Goal: Register for event/course

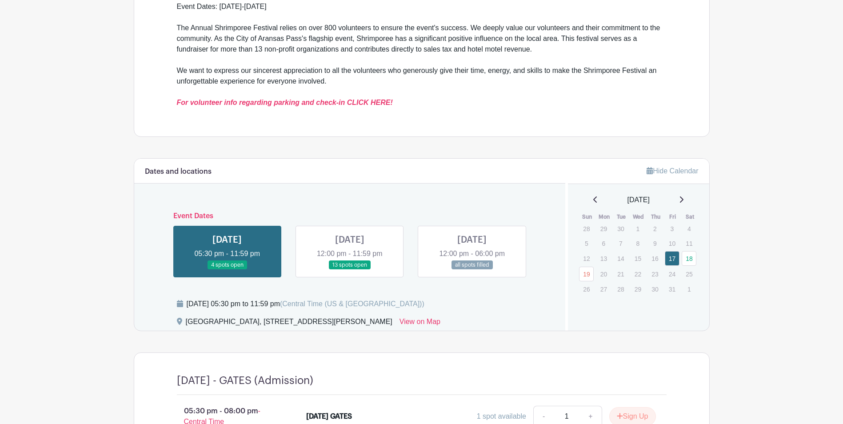
scroll to position [311, 0]
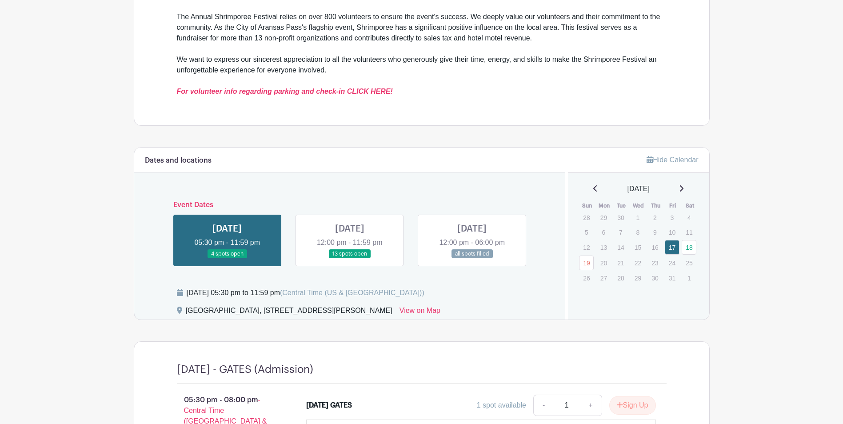
click at [227, 259] on link at bounding box center [227, 259] width 0 height 0
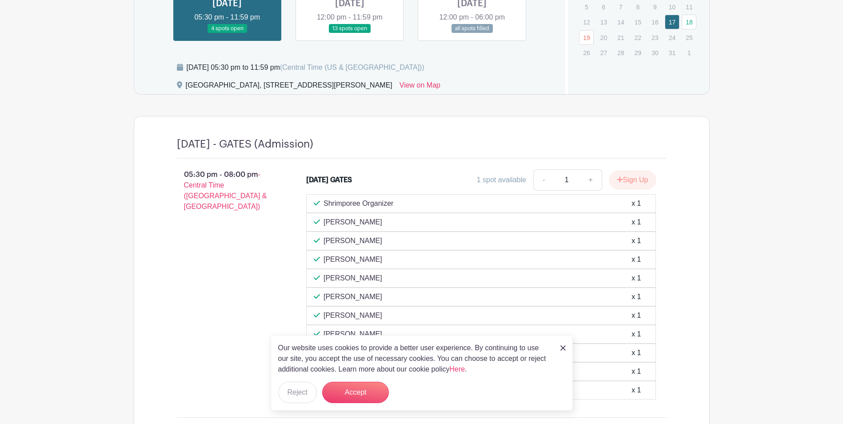
scroll to position [400, 0]
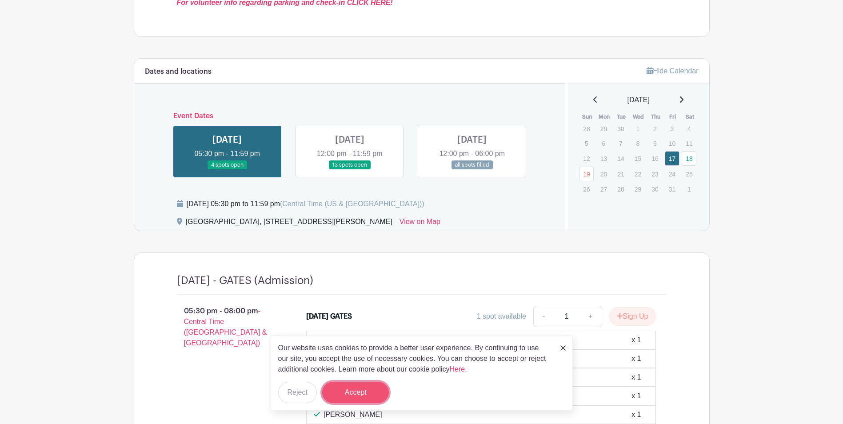
click at [349, 389] on button "Accept" at bounding box center [355, 392] width 67 height 21
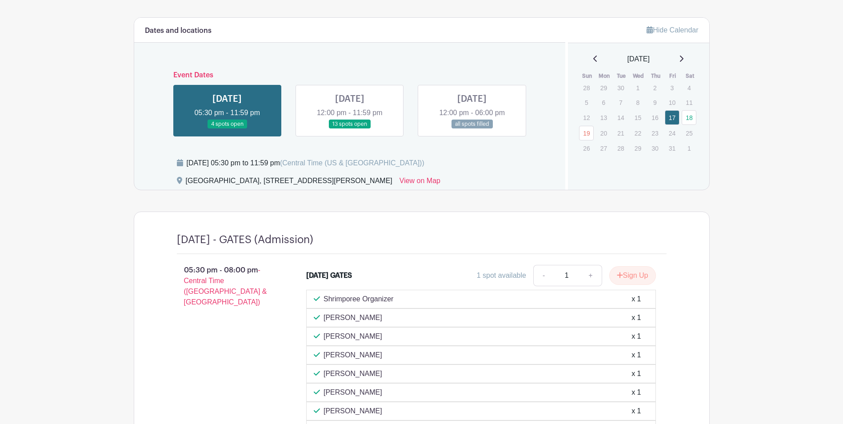
scroll to position [444, 0]
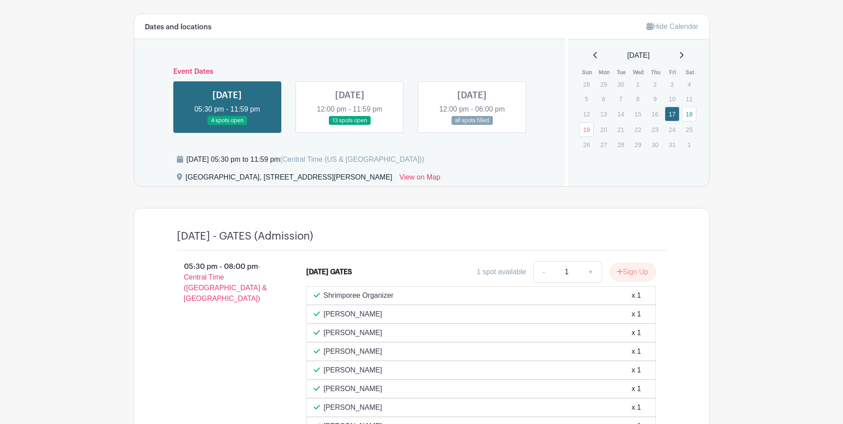
click at [356, 292] on p "Shrimporee Organizer" at bounding box center [359, 295] width 70 height 11
click at [407, 295] on div "Shrimporee Organizer x 1" at bounding box center [481, 295] width 335 height 11
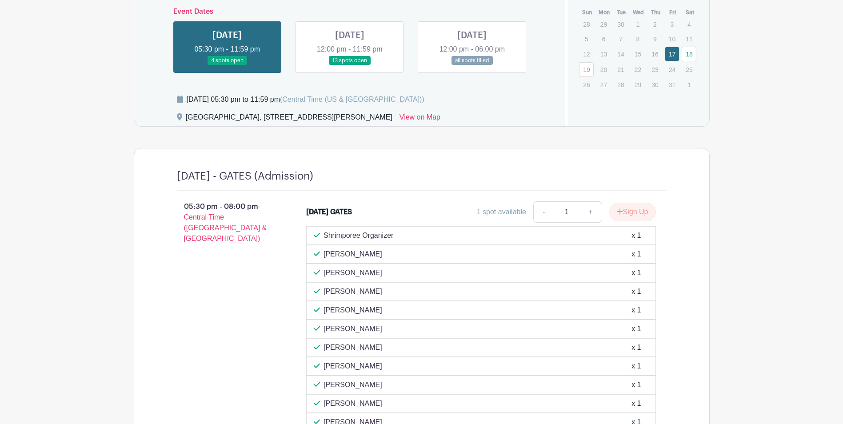
scroll to position [327, 0]
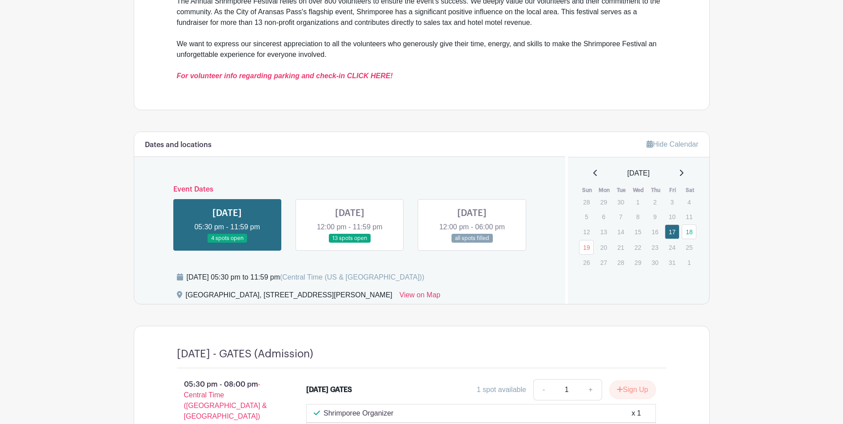
click at [350, 243] on link at bounding box center [350, 243] width 0 height 0
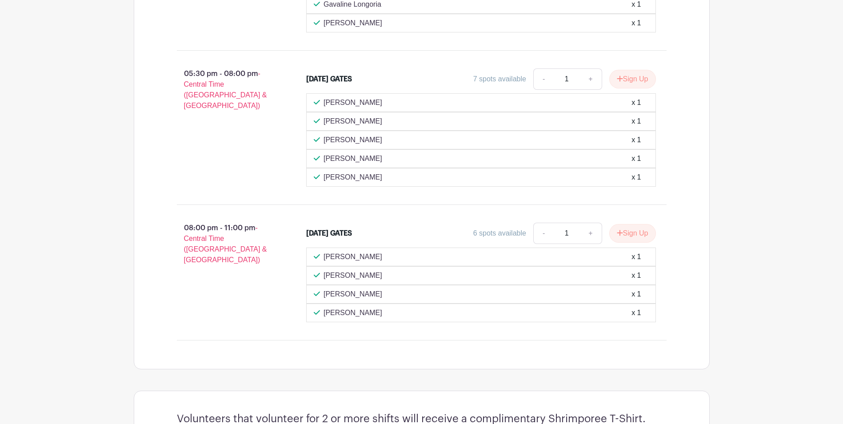
scroll to position [1038, 0]
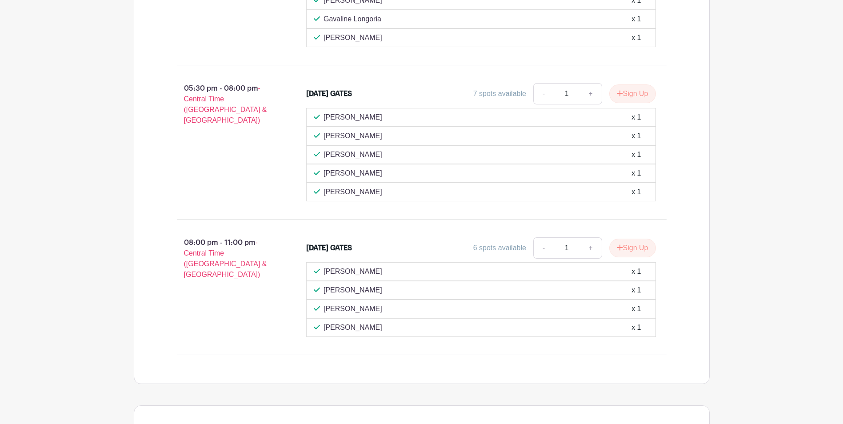
drag, startPoint x: 401, startPoint y: 0, endPoint x: 131, endPoint y: 230, distance: 355.0
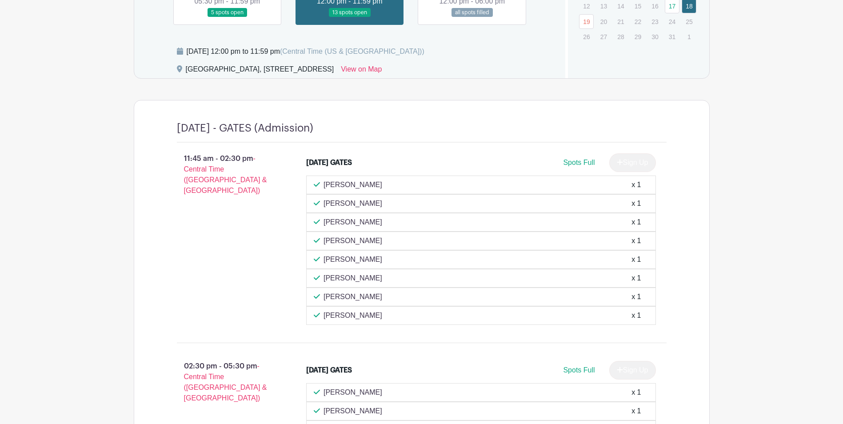
scroll to position [416, 0]
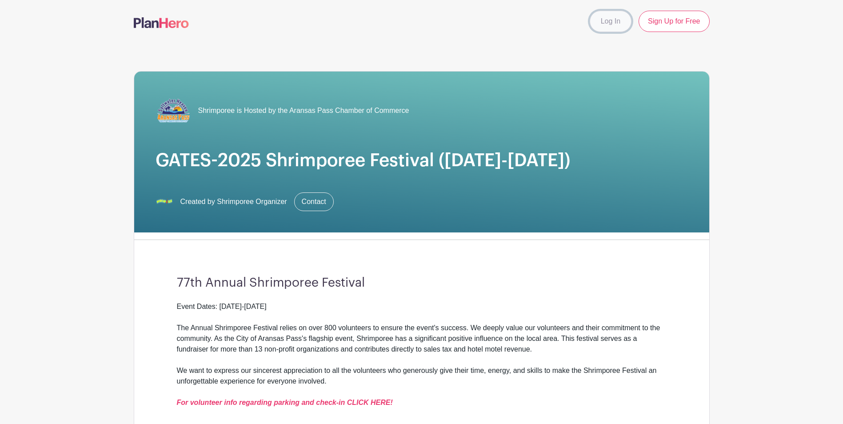
click at [621, 27] on link "Log In" at bounding box center [611, 21] width 42 height 21
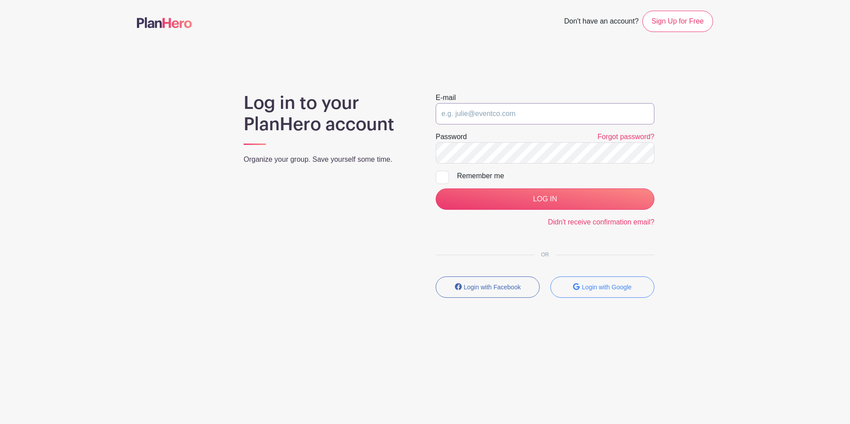
type input "[EMAIL_ADDRESS][DOMAIN_NAME]"
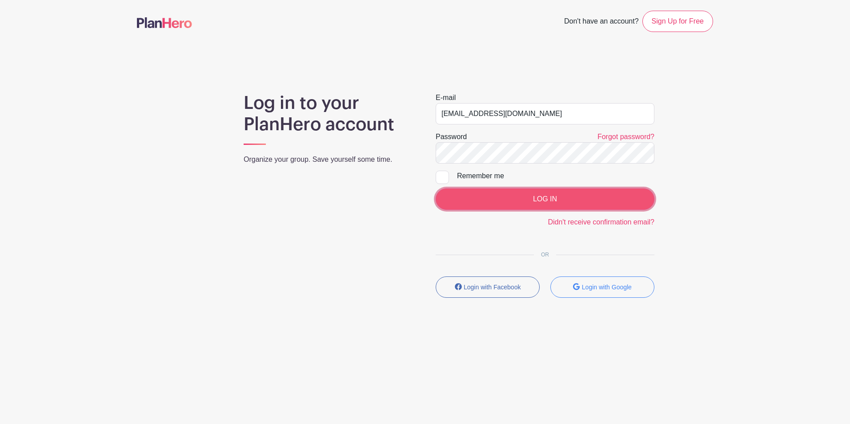
click at [520, 201] on input "LOG IN" at bounding box center [545, 198] width 219 height 21
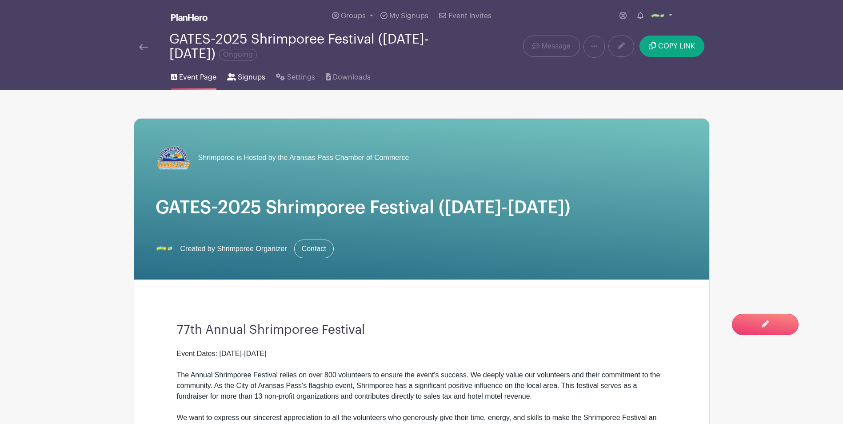
click at [255, 78] on span "Signups" at bounding box center [252, 77] width 28 height 11
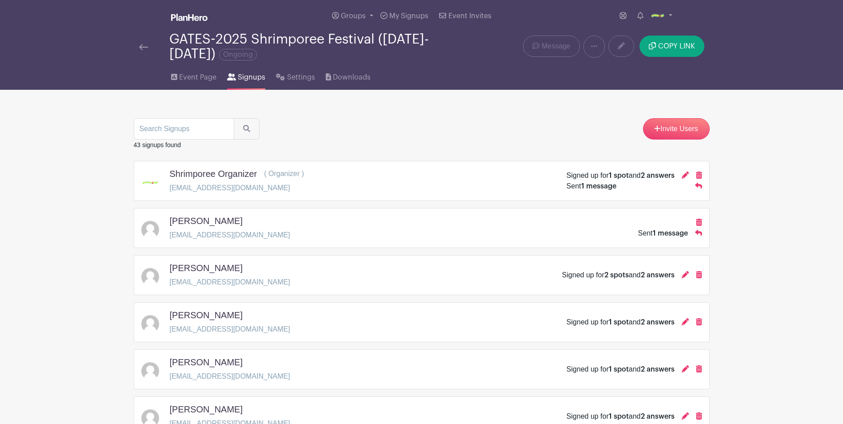
click at [588, 184] on span "1 message" at bounding box center [598, 186] width 35 height 7
click at [682, 177] on icon at bounding box center [685, 175] width 7 height 7
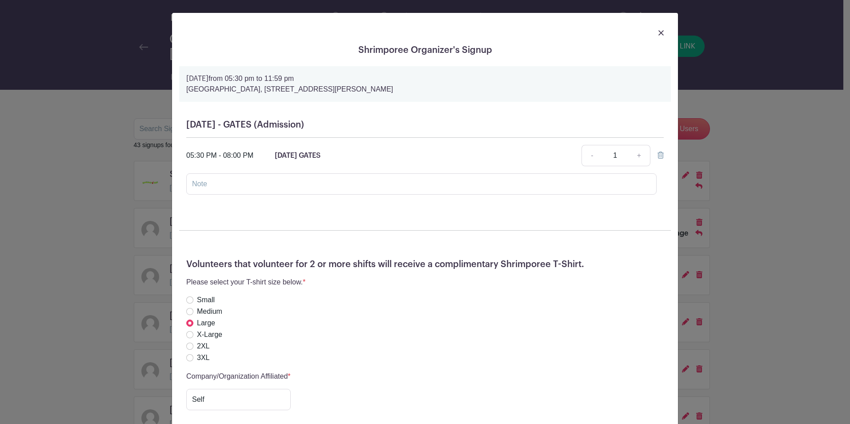
click at [663, 32] on div at bounding box center [425, 32] width 492 height 25
click at [658, 36] on link at bounding box center [660, 32] width 5 height 11
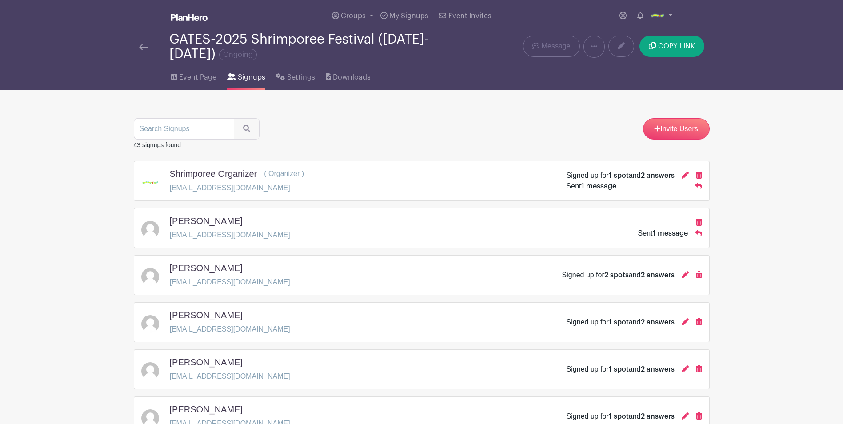
click at [192, 175] on h5 "Shrimporee Organizer" at bounding box center [214, 173] width 88 height 11
click at [687, 175] on icon at bounding box center [685, 175] width 7 height 7
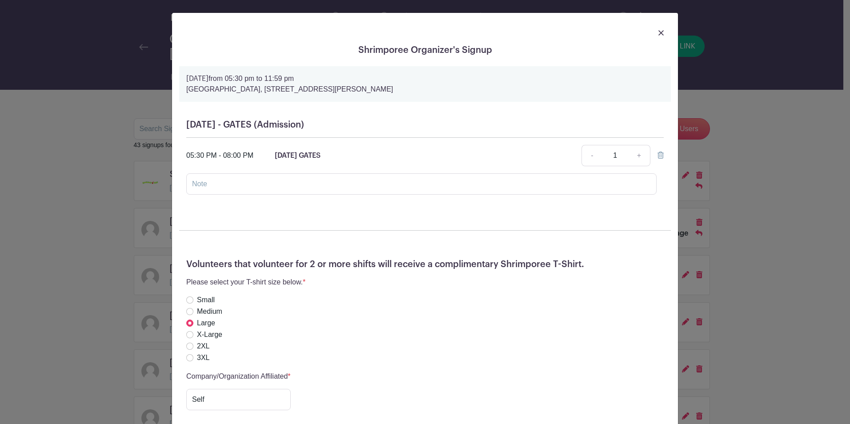
click at [658, 28] on link at bounding box center [660, 32] width 5 height 11
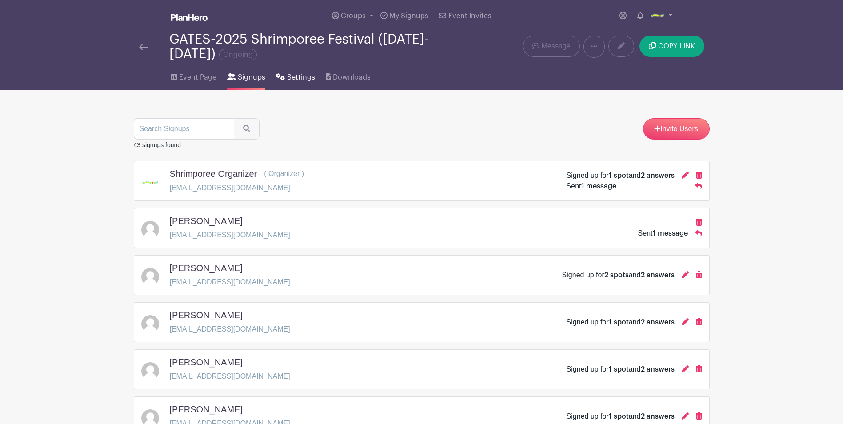
click at [291, 75] on span "Settings" at bounding box center [301, 77] width 28 height 11
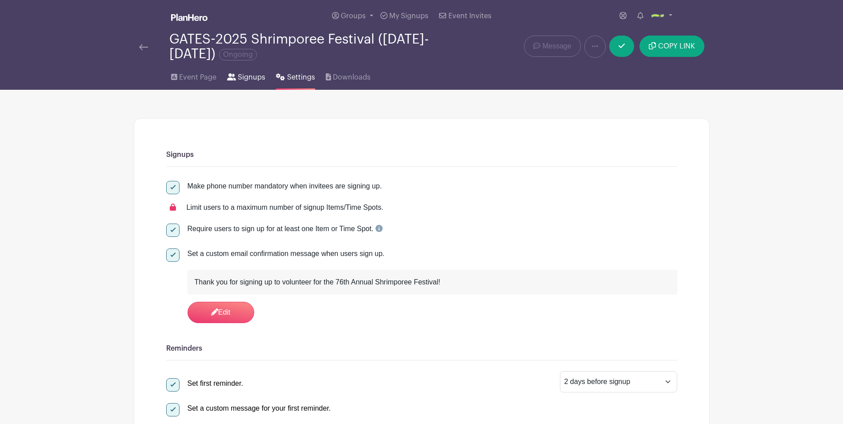
click at [250, 80] on span "Signups" at bounding box center [252, 77] width 28 height 11
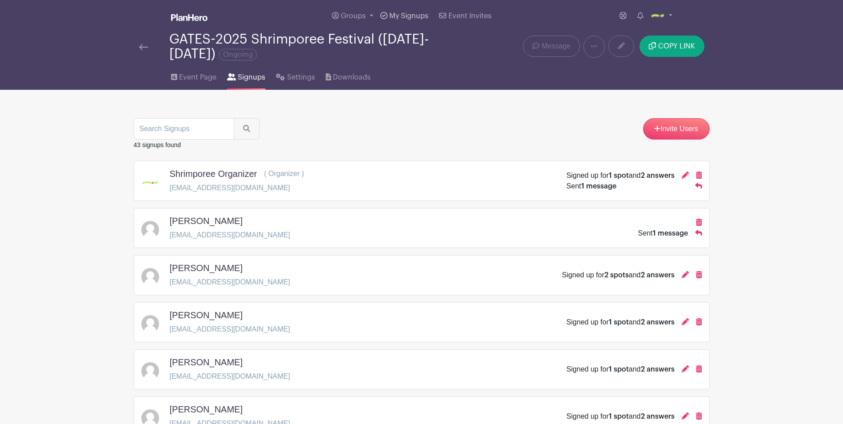
click at [421, 16] on span "My Signups" at bounding box center [408, 15] width 39 height 7
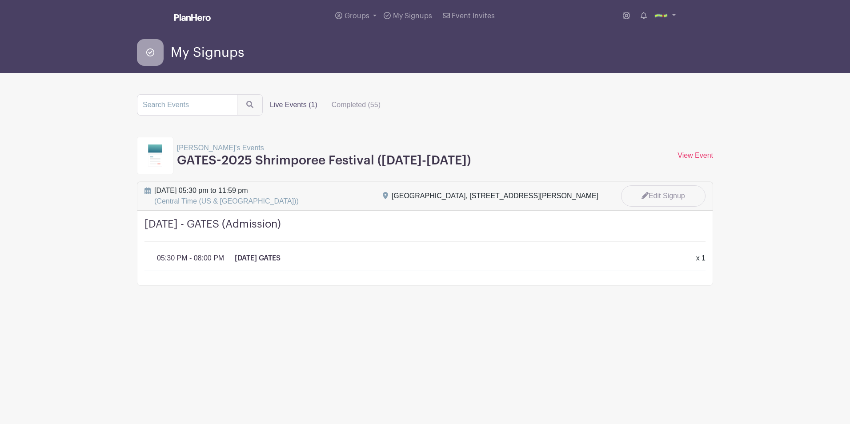
click at [305, 105] on label "Live Events (1)" at bounding box center [294, 105] width 62 height 18
click at [0, 0] on input "Live Events (1)" at bounding box center [0, 0] width 0 height 0
click at [631, 19] on link at bounding box center [626, 16] width 14 height 18
click at [357, 20] on link "Groups" at bounding box center [356, 16] width 48 height 32
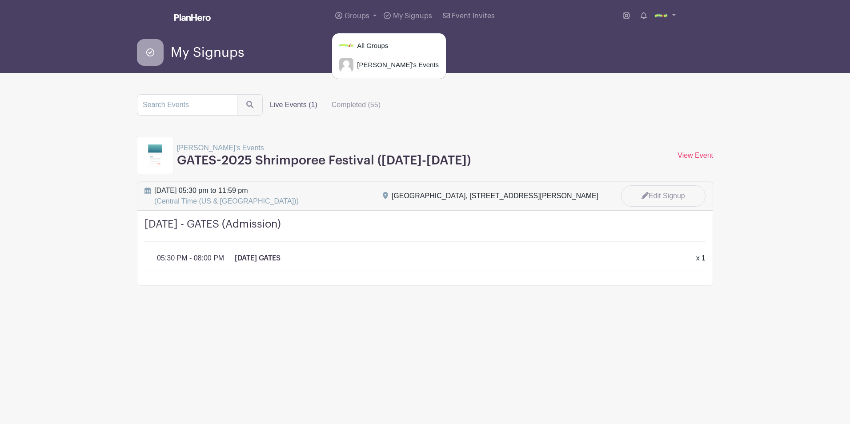
click at [207, 148] on p "Marcy's Events" at bounding box center [324, 148] width 294 height 11
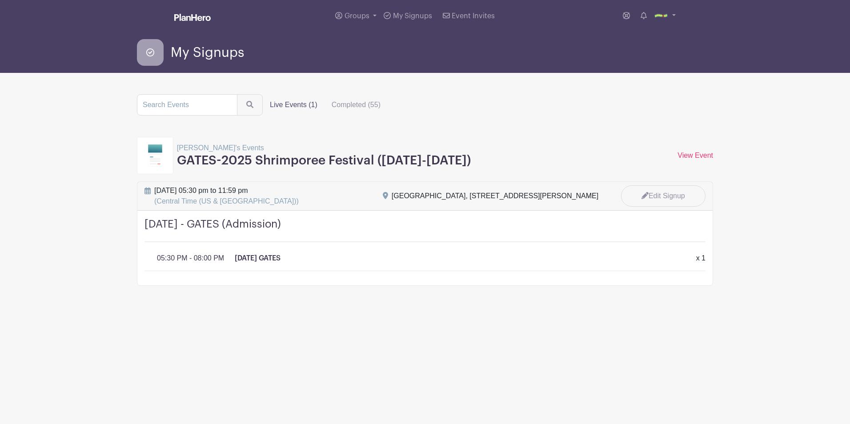
click at [161, 155] on img at bounding box center [155, 155] width 14 height 22
click at [354, 101] on label "Completed (55)" at bounding box center [355, 105] width 63 height 18
click at [0, 0] on input "Completed (55)" at bounding box center [0, 0] width 0 height 0
click at [280, 104] on label "Live Events (1)" at bounding box center [294, 105] width 62 height 18
click at [0, 0] on input "Live Events (1)" at bounding box center [0, 0] width 0 height 0
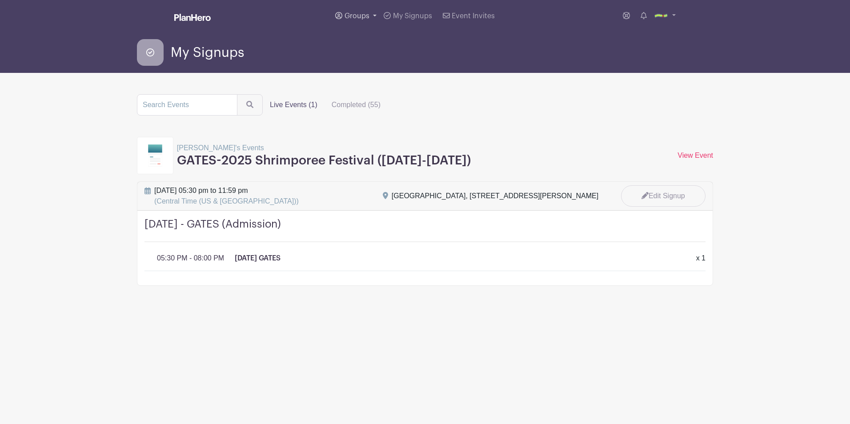
click at [360, 12] on link "Groups" at bounding box center [356, 16] width 48 height 32
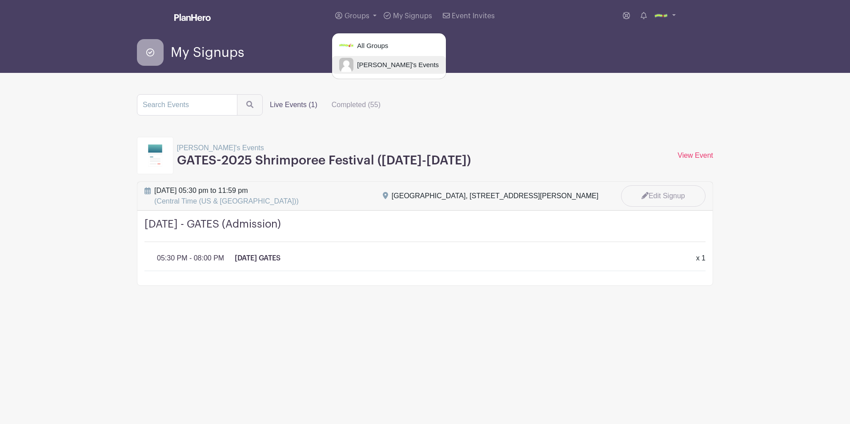
click at [386, 64] on span "Marcy's Events" at bounding box center [395, 65] width 85 height 10
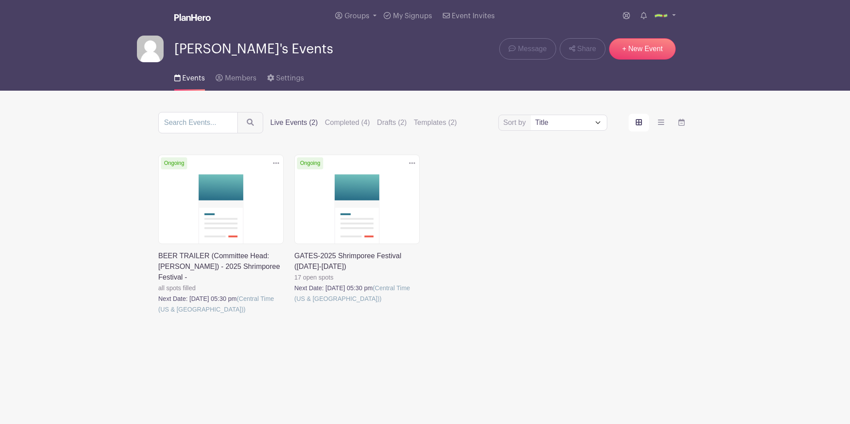
click at [158, 315] on link at bounding box center [158, 315] width 0 height 0
click at [294, 304] on link at bounding box center [294, 304] width 0 height 0
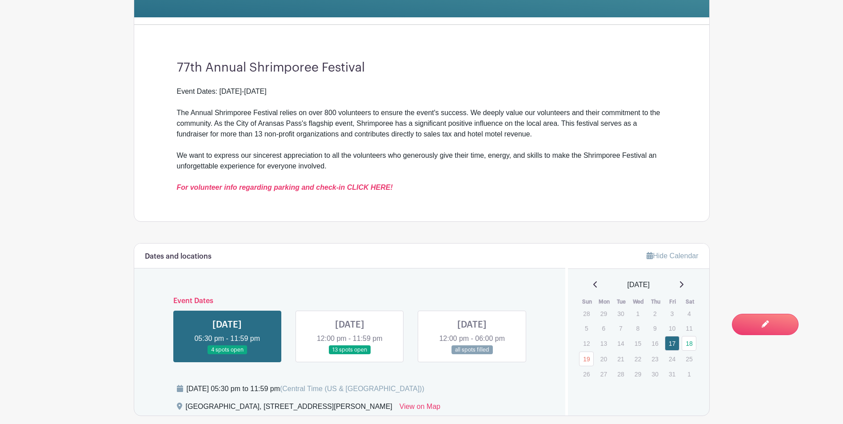
scroll to position [267, 0]
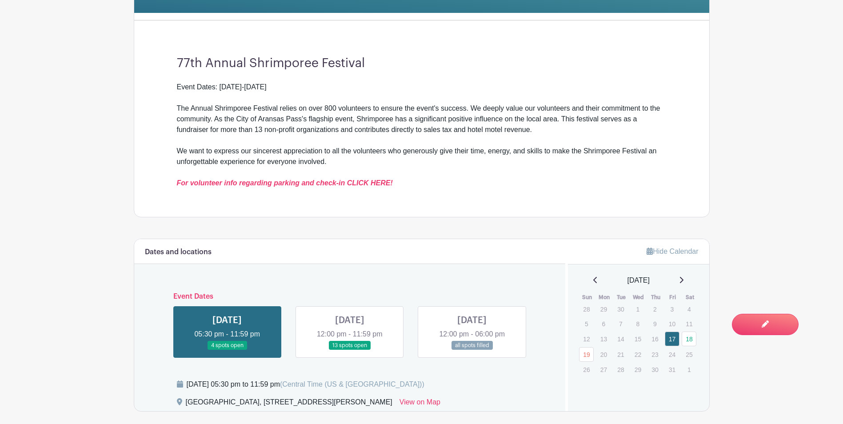
click at [350, 350] on link at bounding box center [350, 350] width 0 height 0
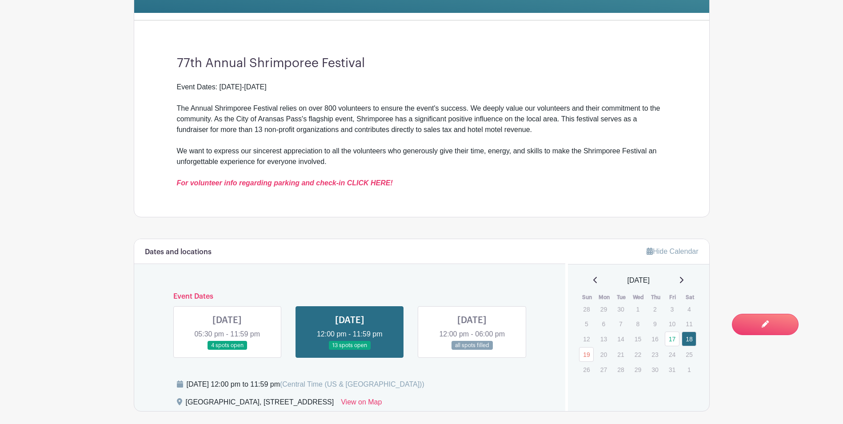
click at [227, 350] on link at bounding box center [227, 350] width 0 height 0
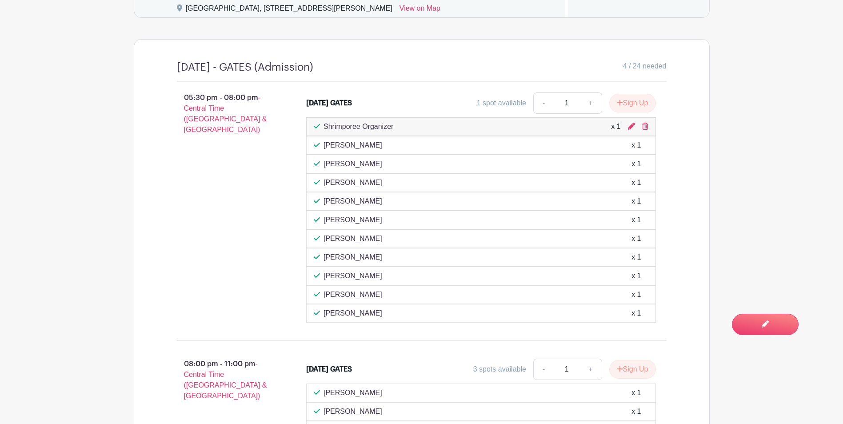
scroll to position [755, 0]
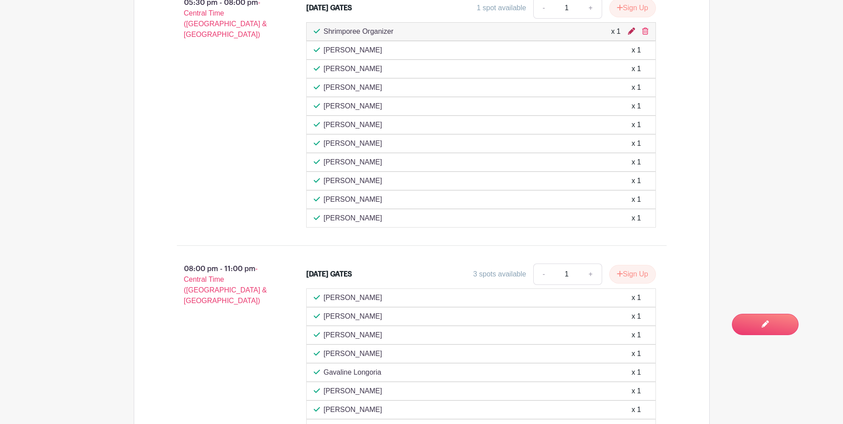
click at [633, 32] on icon at bounding box center [631, 31] width 7 height 7
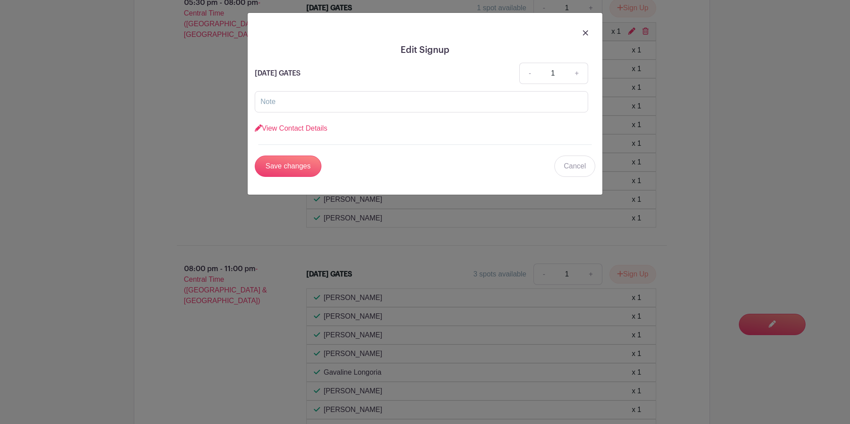
click at [583, 32] on img at bounding box center [585, 32] width 5 height 5
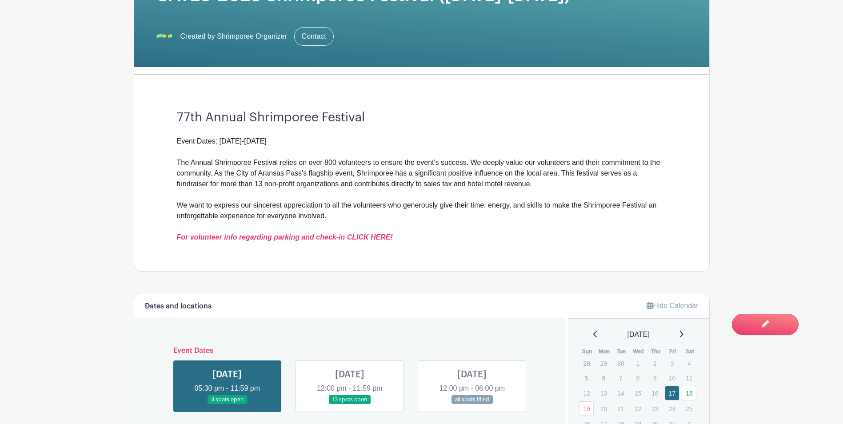
scroll to position [89, 0]
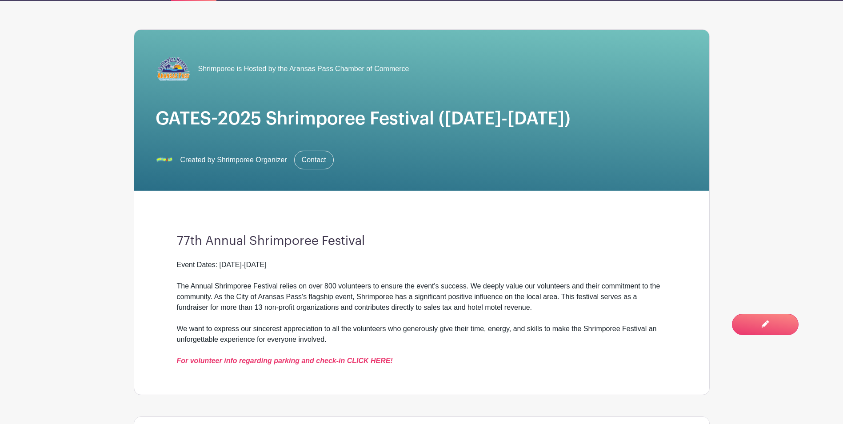
click at [167, 161] on img at bounding box center [165, 160] width 18 height 18
click at [174, 158] on div "Created by Shrimporee Organizer Contact" at bounding box center [422, 160] width 532 height 19
click at [204, 159] on span "Created by Shrimporee Organizer" at bounding box center [233, 160] width 107 height 11
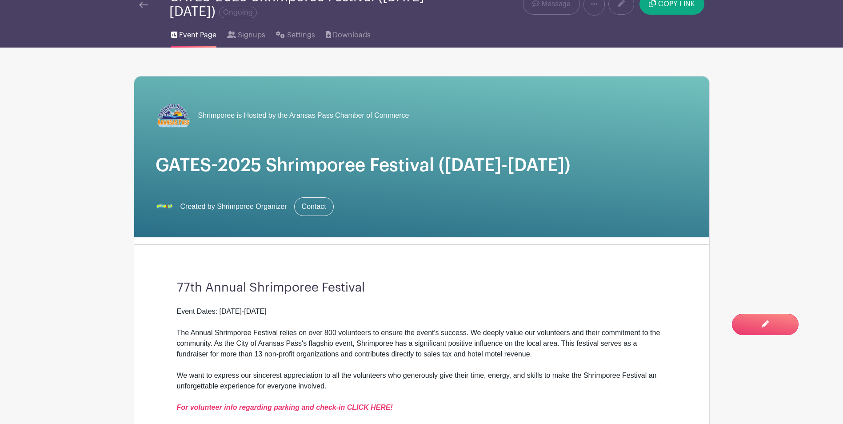
scroll to position [0, 0]
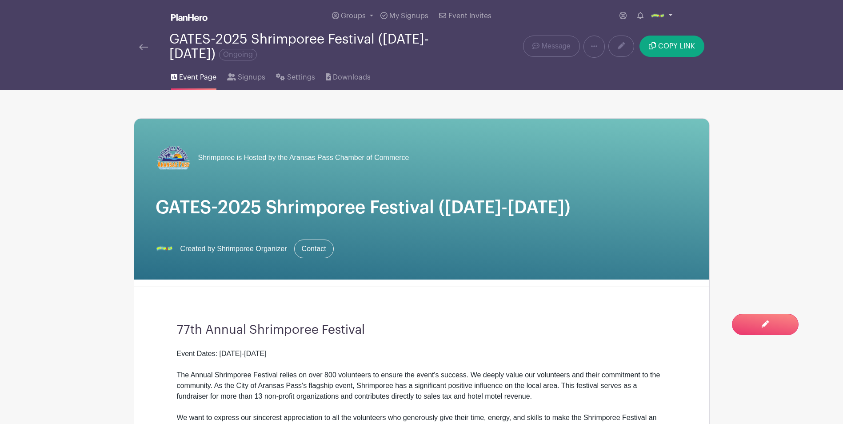
click at [670, 18] on link at bounding box center [662, 16] width 22 height 14
click at [623, 39] on link "My account" at bounding box center [637, 37] width 70 height 14
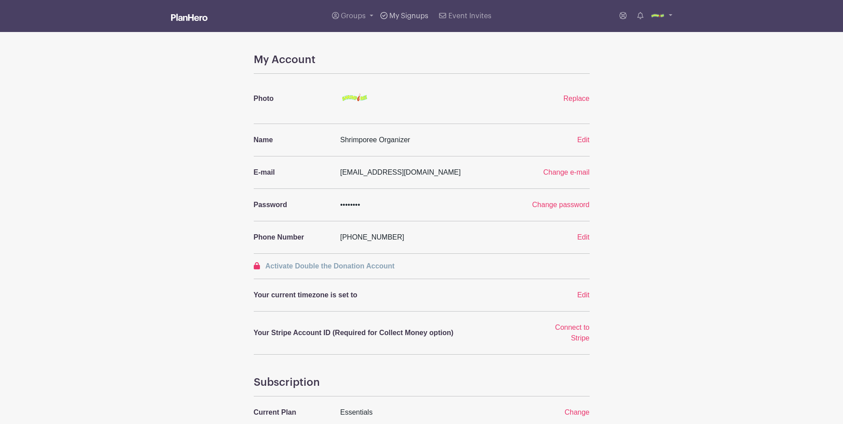
click at [408, 17] on span "My Signups" at bounding box center [408, 15] width 39 height 7
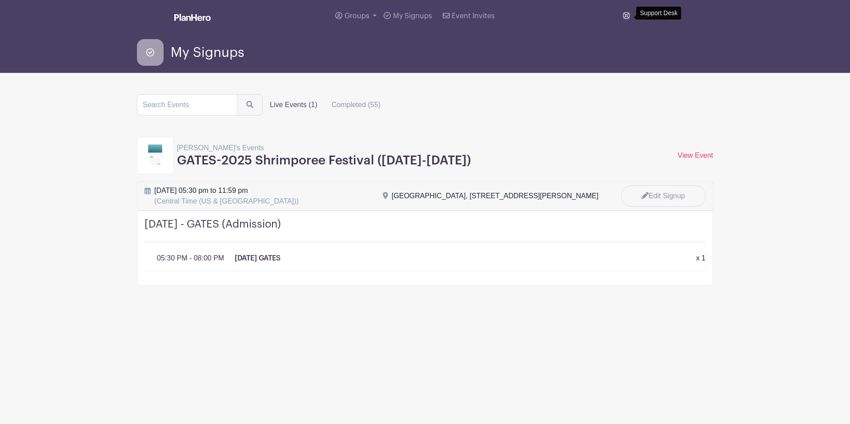
click at [625, 18] on icon at bounding box center [626, 15] width 7 height 7
click at [411, 15] on span "My Signups" at bounding box center [412, 15] width 39 height 7
click at [365, 14] on span "Groups" at bounding box center [356, 15] width 25 height 7
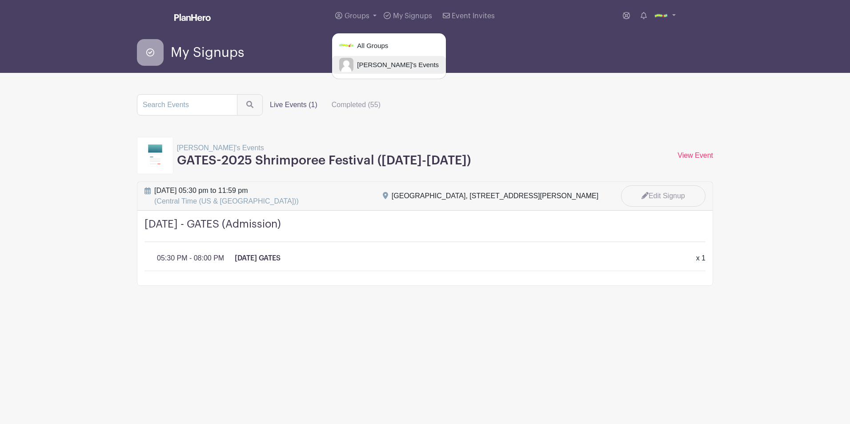
click at [361, 66] on span "[PERSON_NAME]'s Events" at bounding box center [395, 65] width 85 height 10
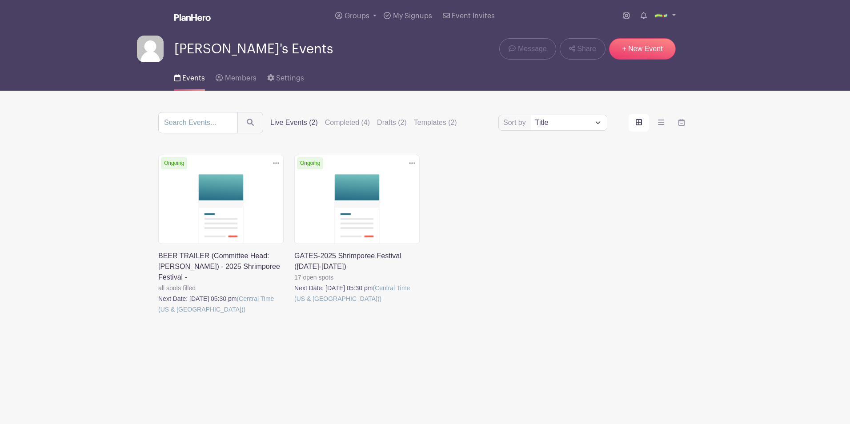
click at [294, 304] on link at bounding box center [294, 304] width 0 height 0
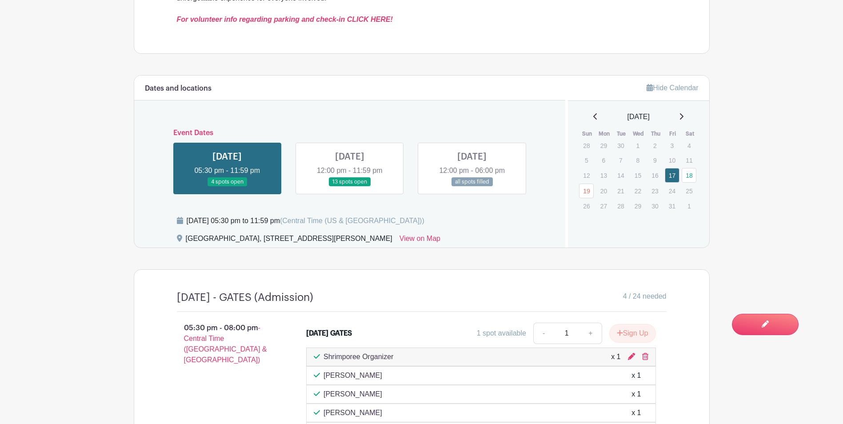
scroll to position [444, 0]
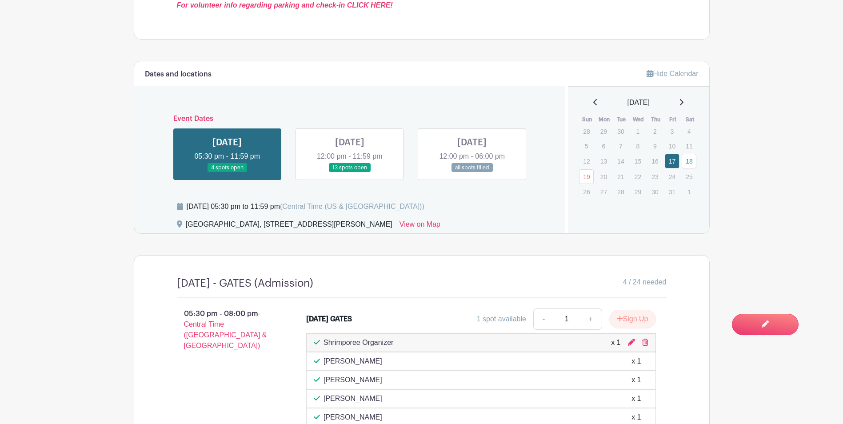
click at [227, 172] on link at bounding box center [227, 172] width 0 height 0
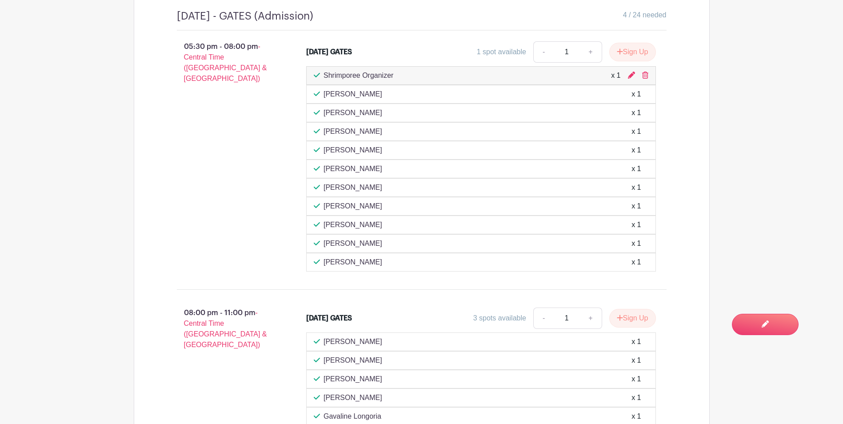
scroll to position [800, 0]
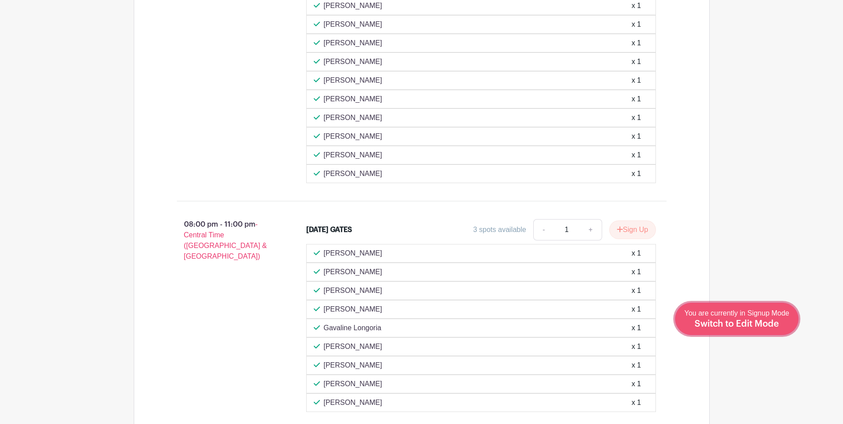
click at [758, 329] on div "You are currently in Signup Mode Switch to Edit Mode" at bounding box center [736, 319] width 105 height 22
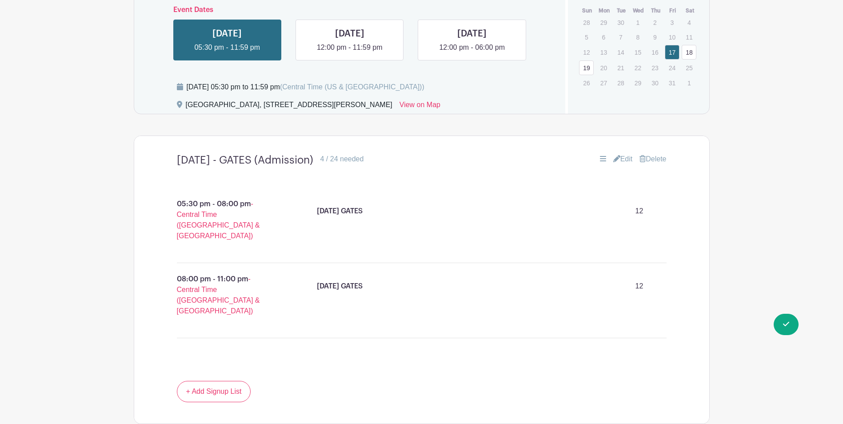
scroll to position [578, 0]
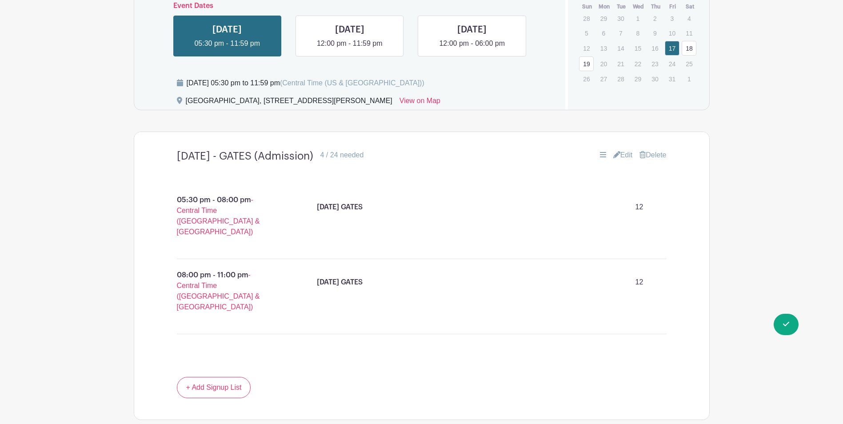
click at [619, 156] on link "Edit" at bounding box center [623, 155] width 20 height 11
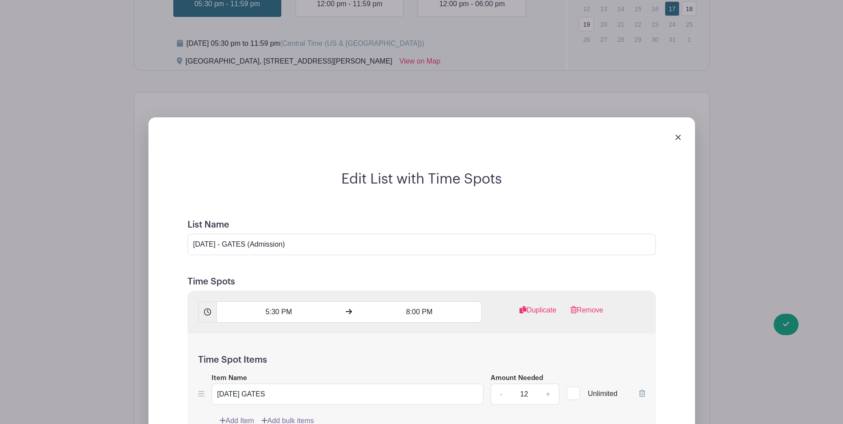
scroll to position [482, 0]
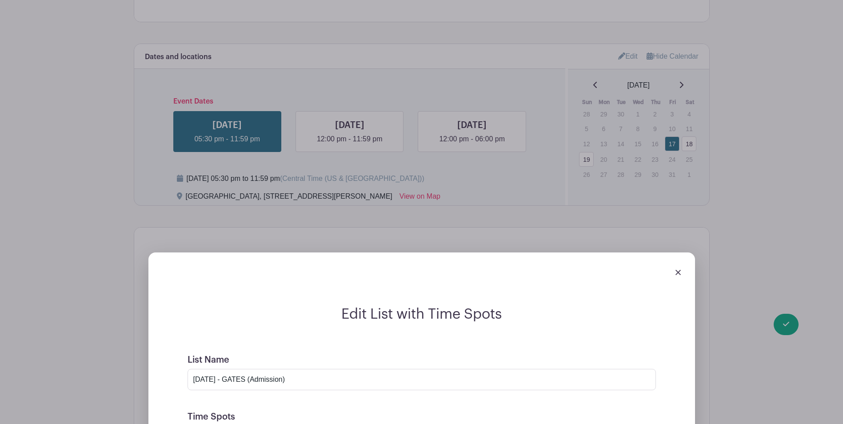
click at [681, 273] on div at bounding box center [422, 272] width 532 height 25
click at [670, 270] on div at bounding box center [422, 272] width 532 height 25
click at [676, 272] on img at bounding box center [678, 272] width 5 height 5
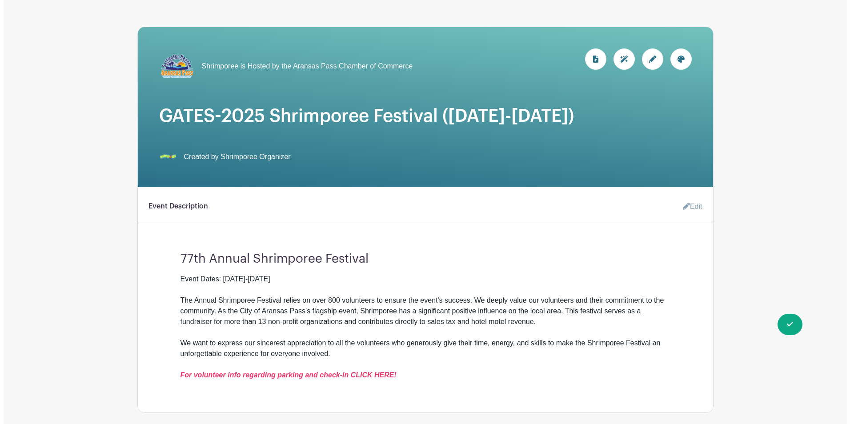
scroll to position [0, 0]
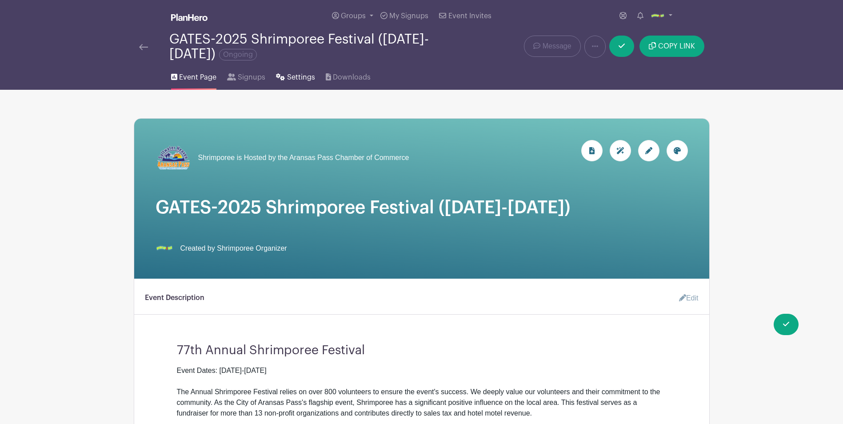
click at [293, 78] on span "Settings" at bounding box center [301, 77] width 28 height 11
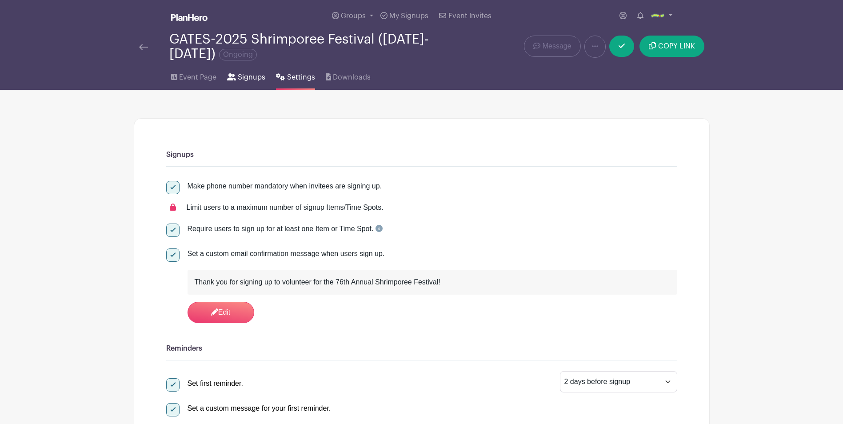
click at [251, 79] on span "Signups" at bounding box center [252, 77] width 28 height 11
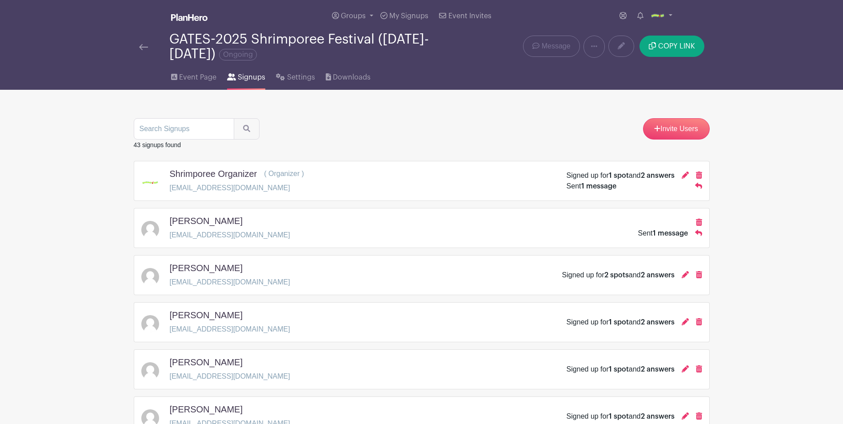
click at [199, 184] on p "[EMAIL_ADDRESS][DOMAIN_NAME]" at bounding box center [237, 188] width 135 height 11
click at [684, 174] on icon at bounding box center [685, 175] width 7 height 7
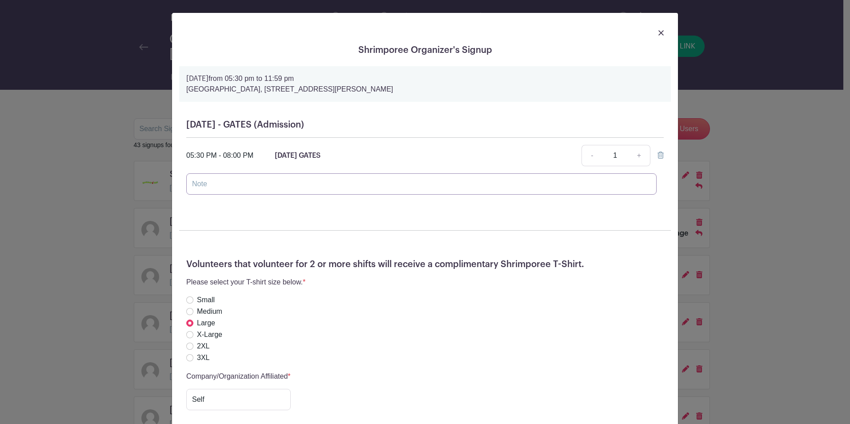
click at [312, 181] on input "text" at bounding box center [421, 183] width 470 height 21
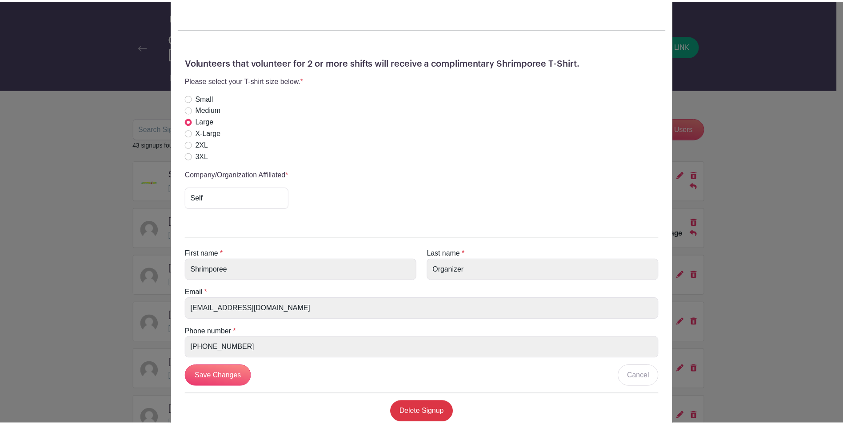
scroll to position [222, 0]
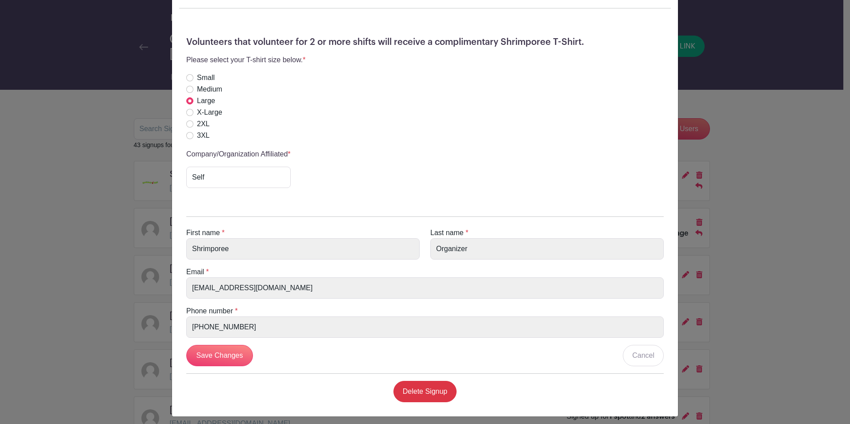
click at [147, 244] on div "Shrimporee Organizer's Signup Friday, October 17, 2025 from 05:30 pm to 11:59 p…" at bounding box center [425, 212] width 850 height 424
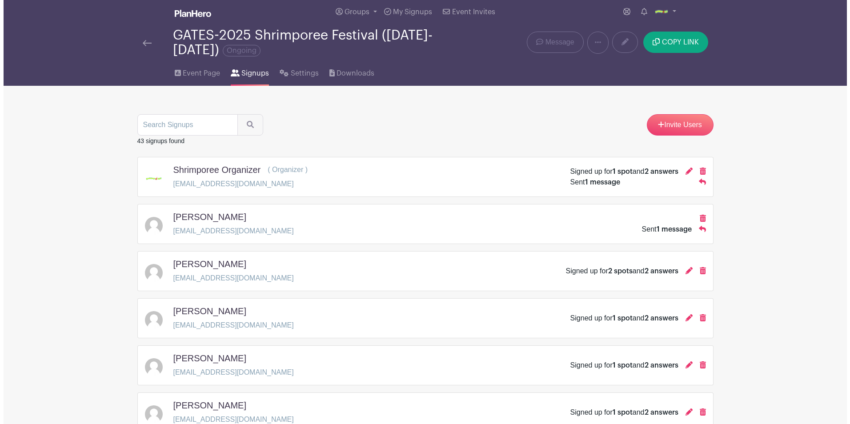
scroll to position [0, 0]
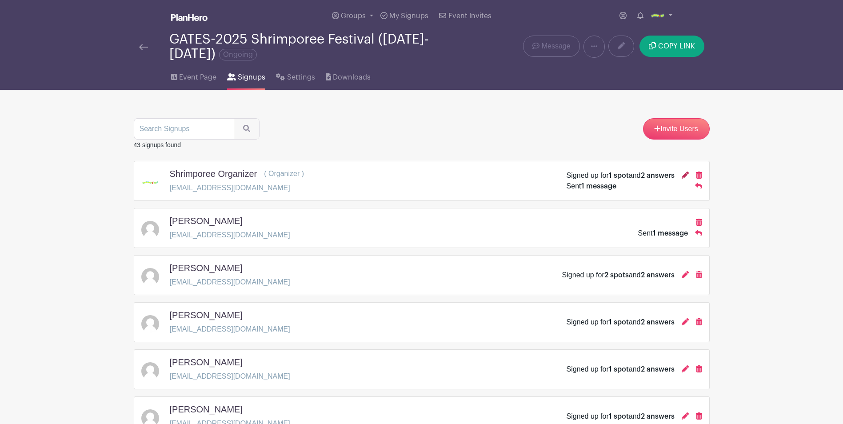
click at [684, 178] on icon at bounding box center [685, 175] width 7 height 7
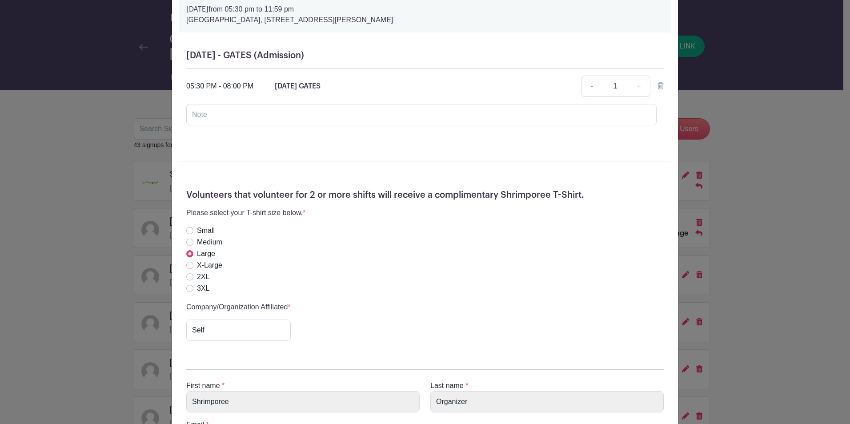
scroll to position [133, 0]
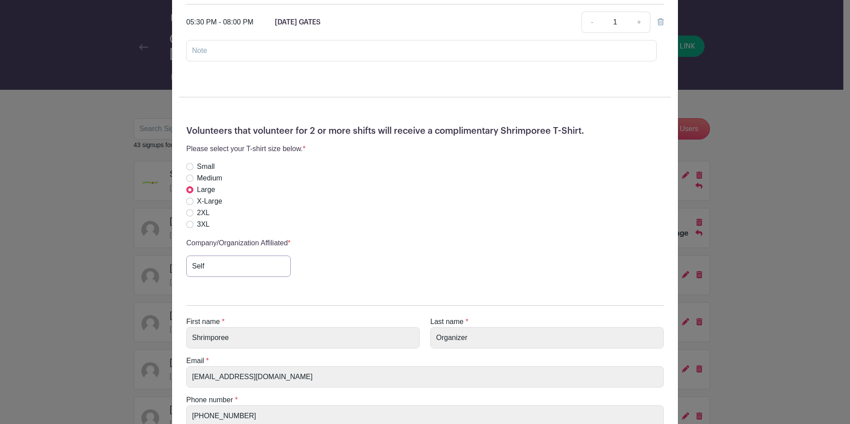
drag, startPoint x: 227, startPoint y: 264, endPoint x: 181, endPoint y: 272, distance: 46.9
click at [181, 272] on div "Volunteers that volunteer for 2 or more shifts will receive a complimentary Shr…" at bounding box center [425, 205] width 492 height 172
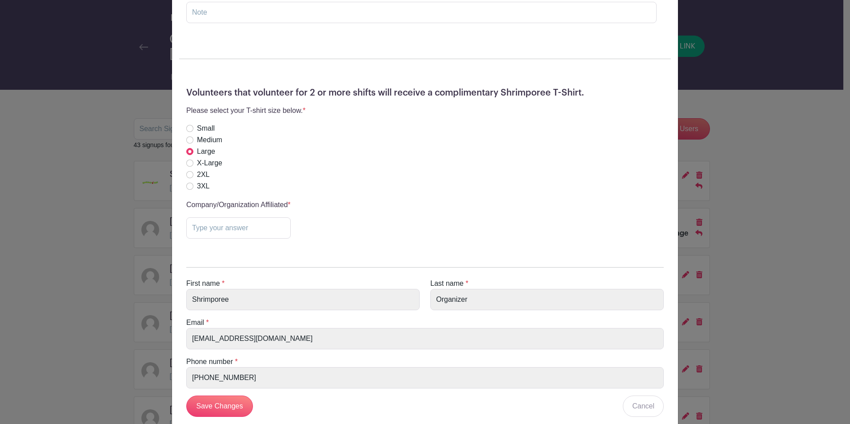
scroll to position [228, 0]
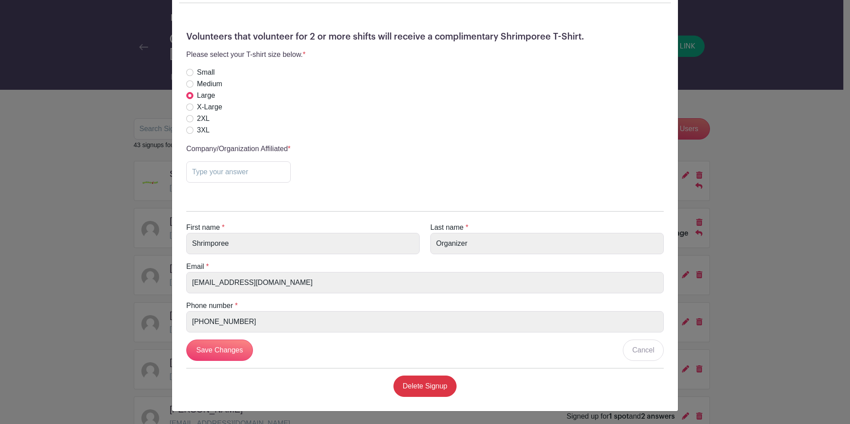
drag, startPoint x: 231, startPoint y: 226, endPoint x: 232, endPoint y: 232, distance: 5.8
click at [231, 226] on div "First name * Shrimporee" at bounding box center [303, 238] width 244 height 32
click at [232, 232] on div "First name * Shrimporee" at bounding box center [303, 238] width 244 height 32
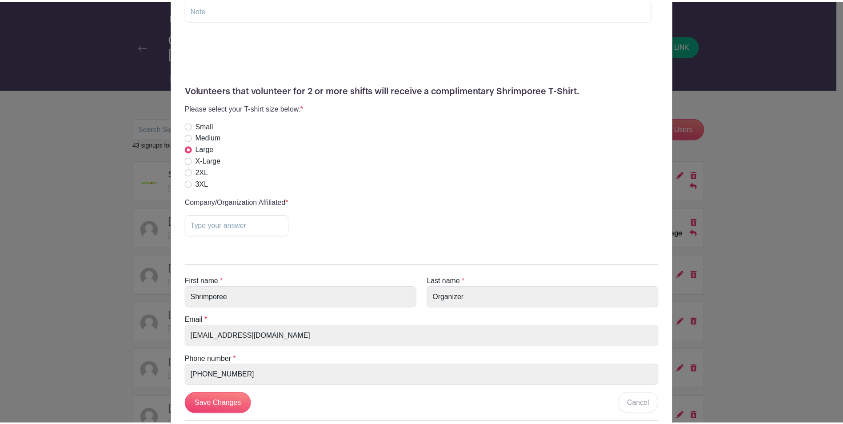
scroll to position [222, 0]
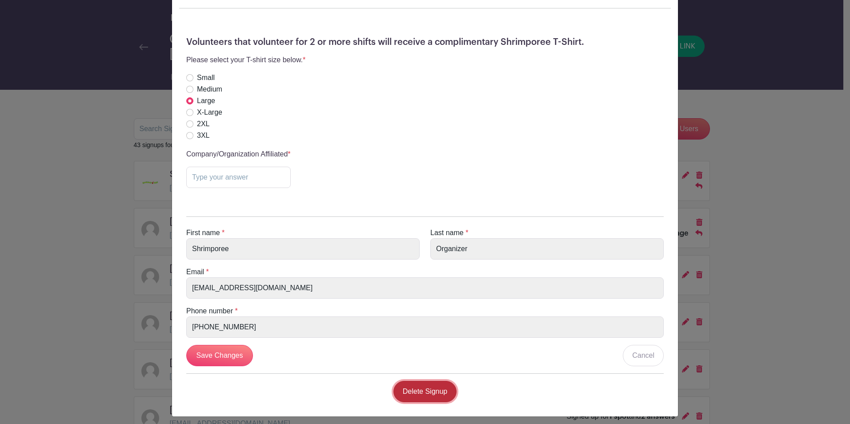
click at [427, 392] on link "Delete Signup" at bounding box center [425, 391] width 64 height 21
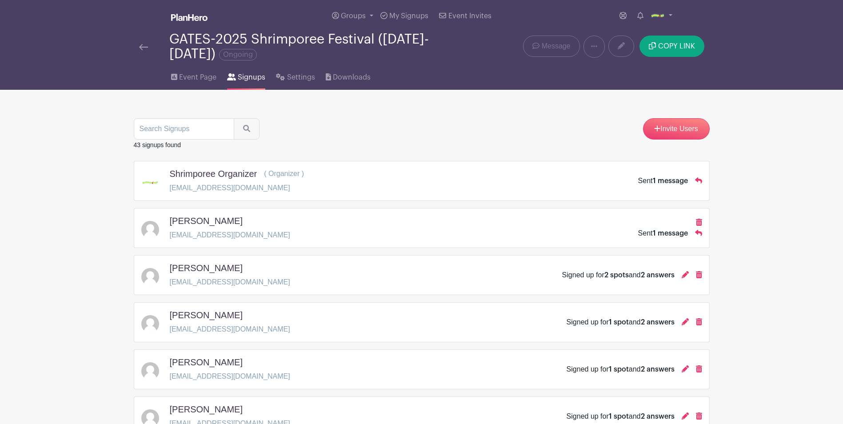
click at [140, 47] on img at bounding box center [143, 47] width 9 height 6
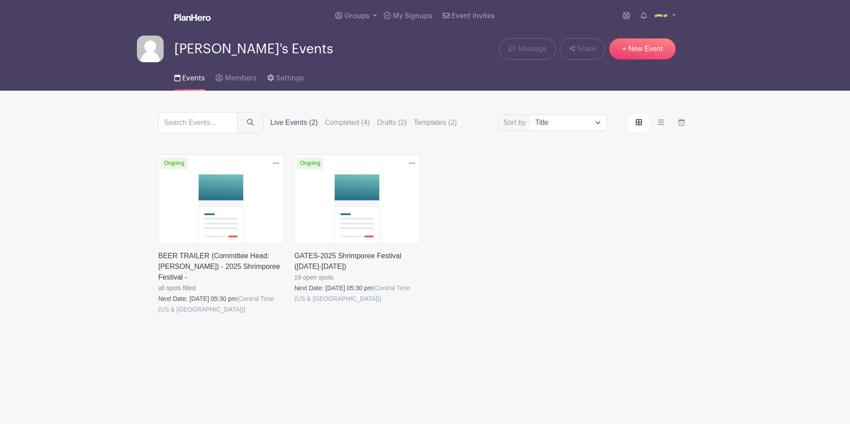
click at [294, 304] on link at bounding box center [294, 304] width 0 height 0
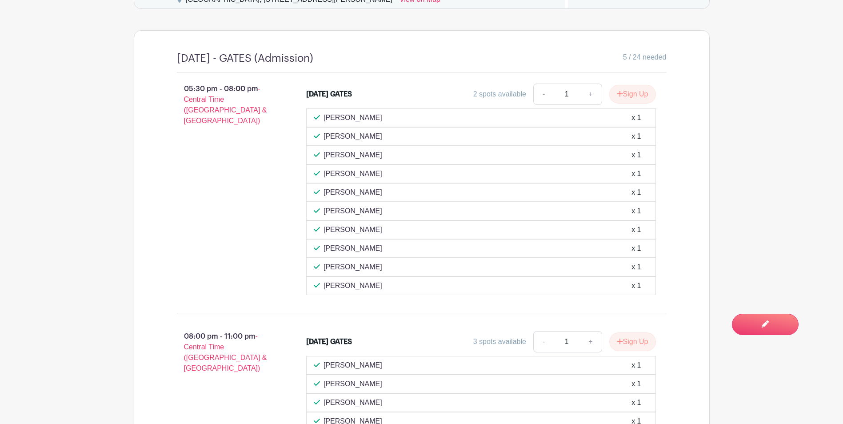
scroll to position [667, 0]
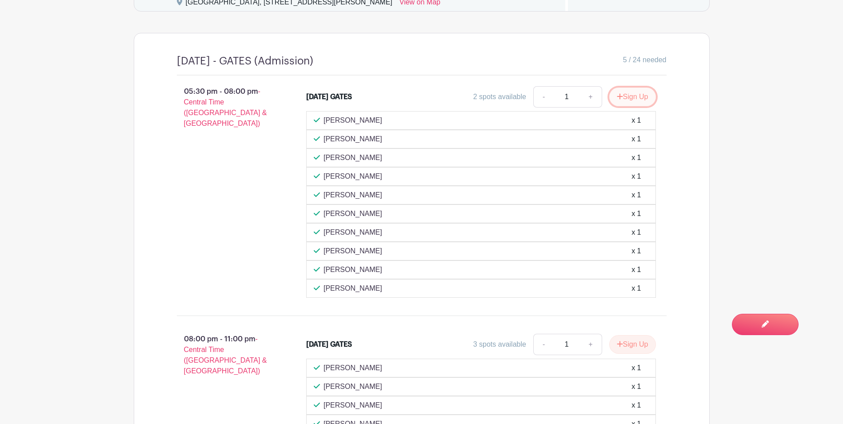
click at [638, 98] on button "Sign Up" at bounding box center [632, 97] width 47 height 19
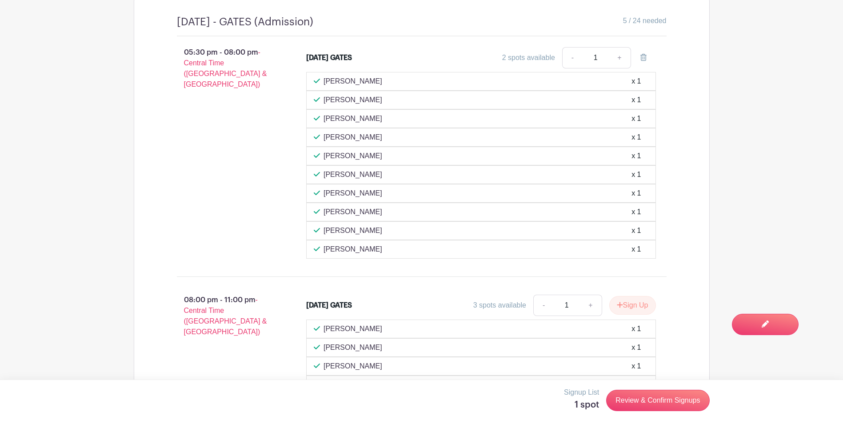
scroll to position [578, 0]
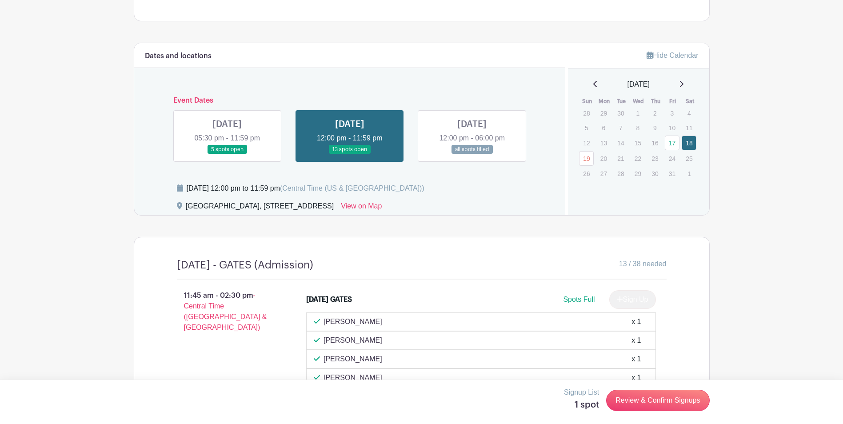
scroll to position [463, 0]
click at [227, 154] on link at bounding box center [227, 154] width 0 height 0
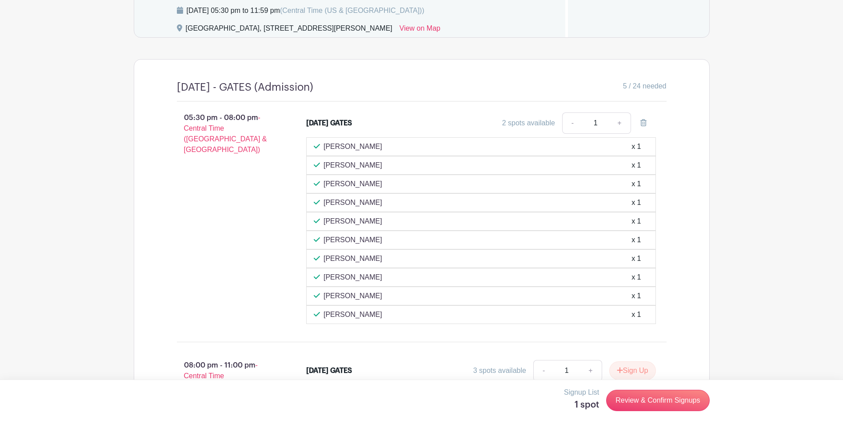
scroll to position [552, 0]
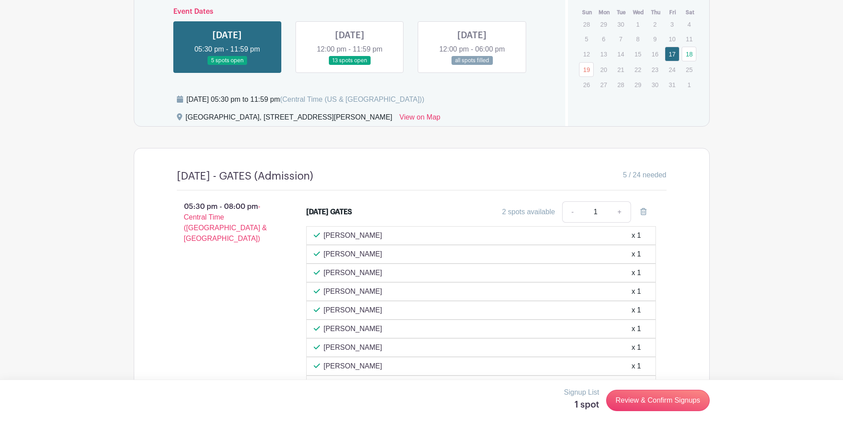
click at [167, 289] on div "05:30 pm - 08:00 pm - Central Time ([GEOGRAPHIC_DATA] & [GEOGRAPHIC_DATA])" at bounding box center [228, 307] width 130 height 219
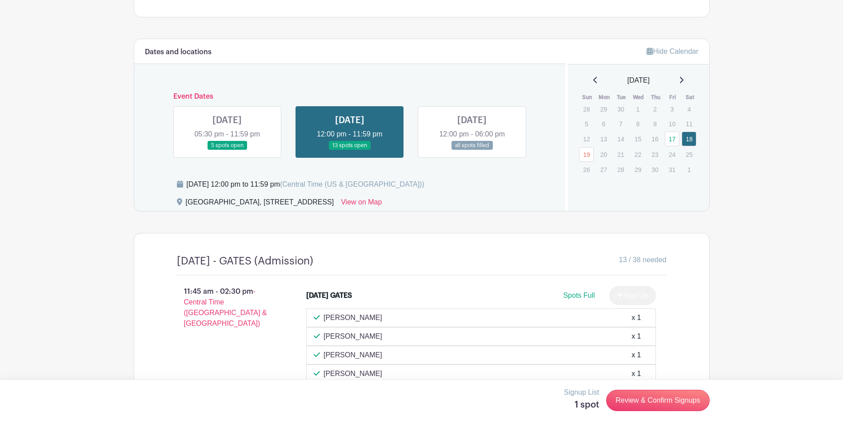
scroll to position [463, 0]
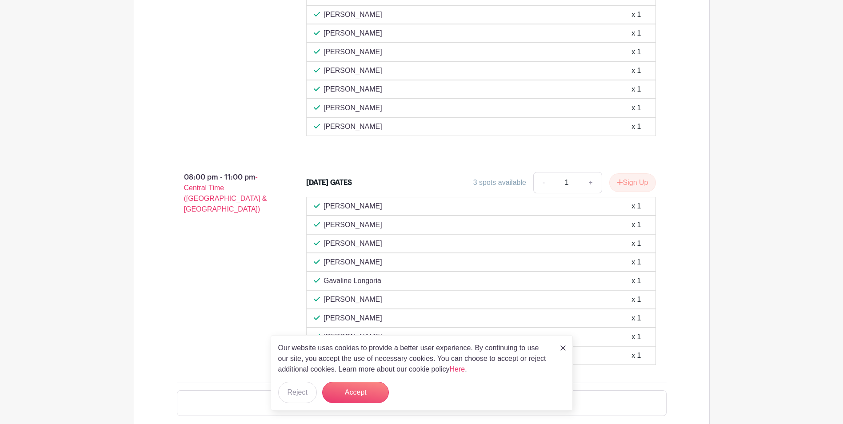
scroll to position [800, 0]
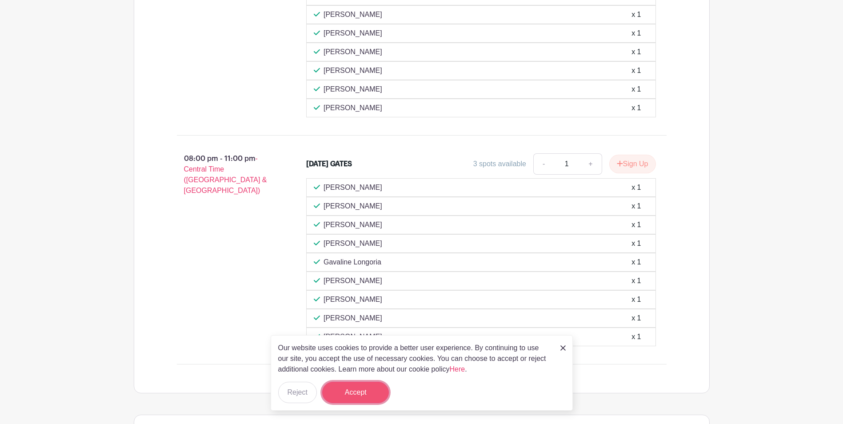
click at [352, 386] on button "Accept" at bounding box center [355, 392] width 67 height 21
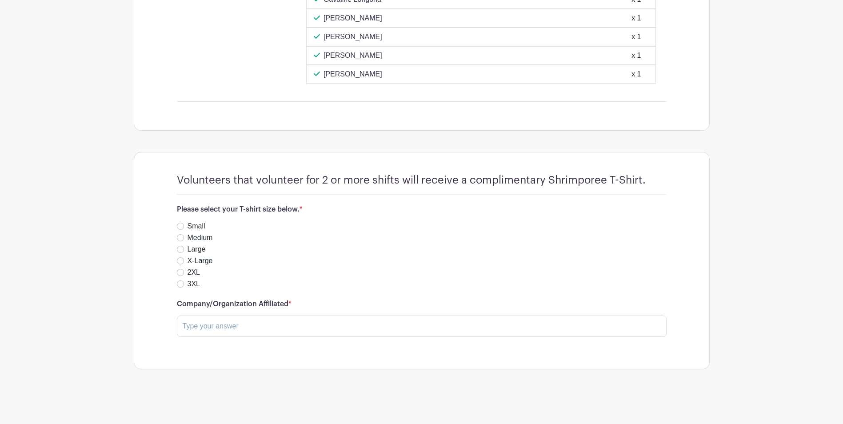
scroll to position [1063, 0]
click at [182, 260] on input "X-Large" at bounding box center [180, 259] width 7 height 7
radio input "true"
click at [214, 326] on input "text" at bounding box center [422, 325] width 490 height 21
type input "City of Ingleside Library"
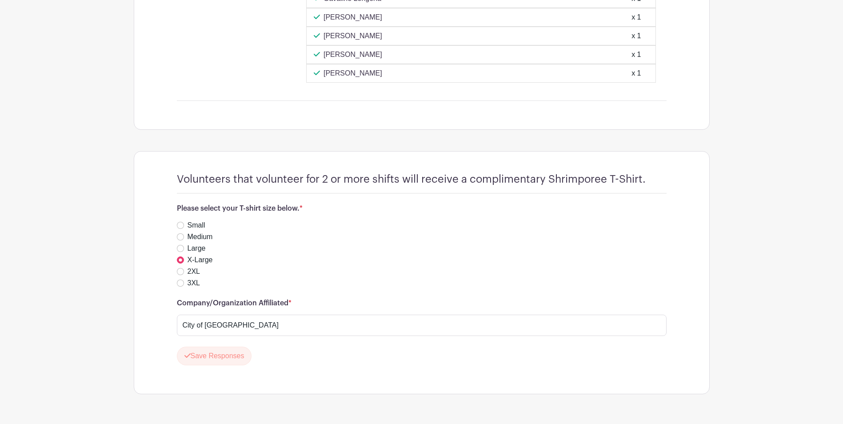
click at [283, 356] on div "Save Responses" at bounding box center [422, 356] width 490 height 19
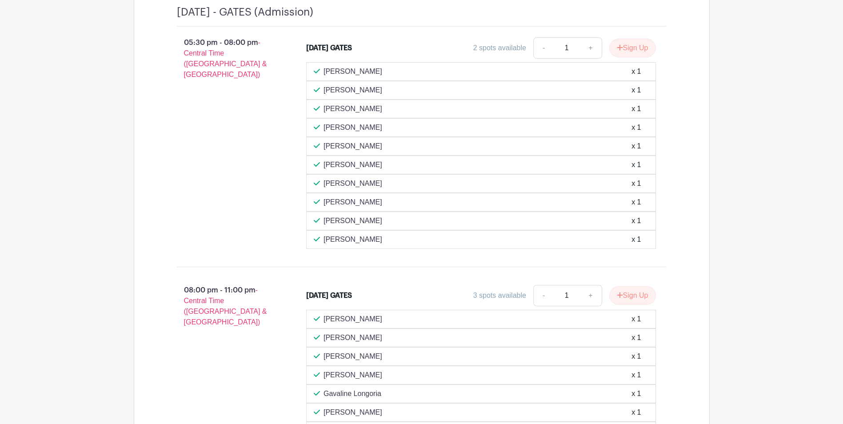
scroll to position [664, 0]
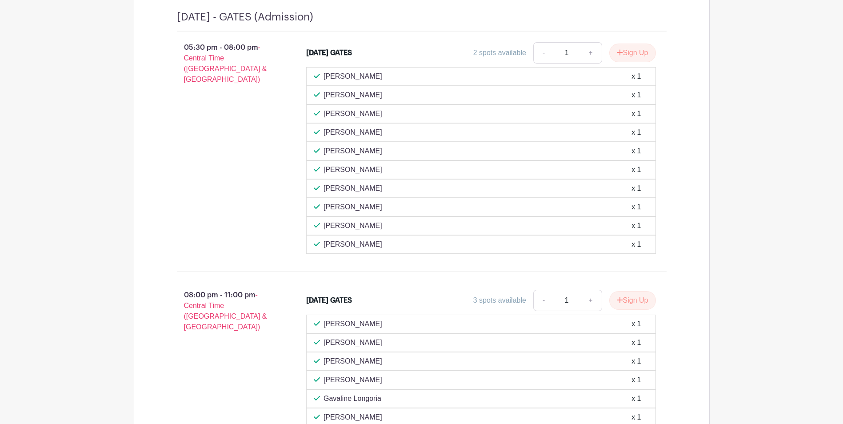
click at [577, 56] on input "1" at bounding box center [566, 52] width 27 height 21
click at [624, 50] on button "Sign Up" at bounding box center [632, 53] width 47 height 19
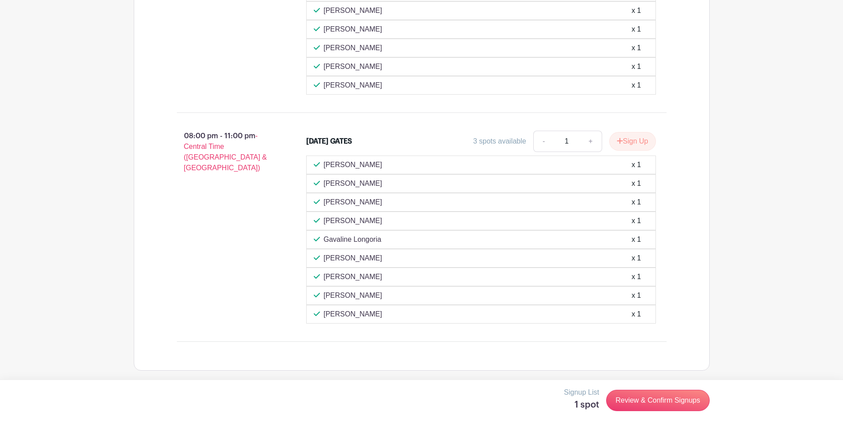
scroll to position [600, 0]
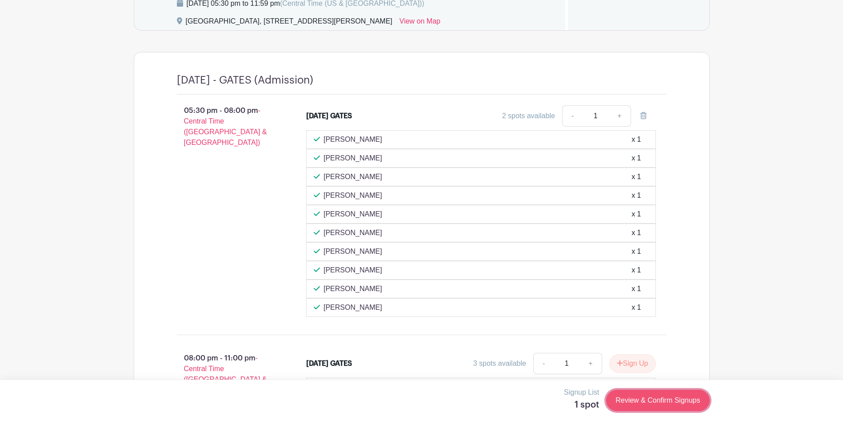
click at [632, 402] on link "Review & Confirm Signups" at bounding box center [657, 400] width 103 height 21
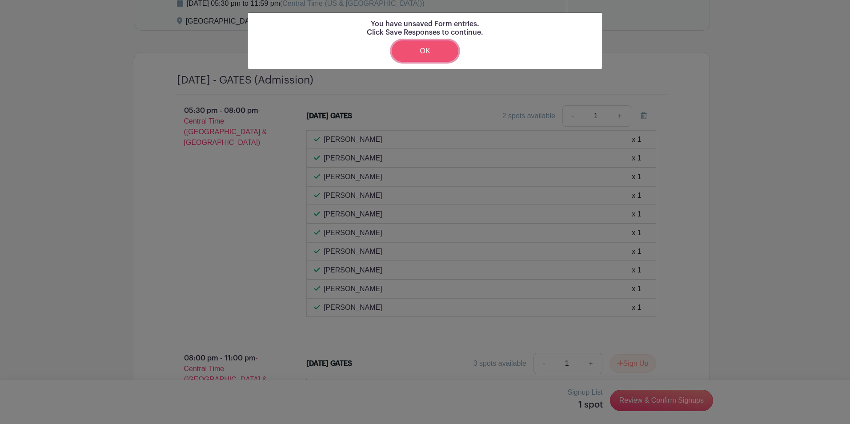
click at [412, 50] on link "OK" at bounding box center [425, 50] width 67 height 21
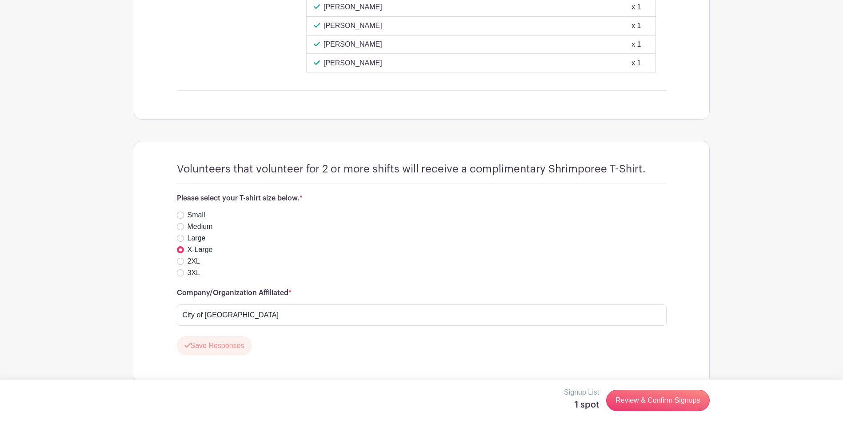
scroll to position [1089, 0]
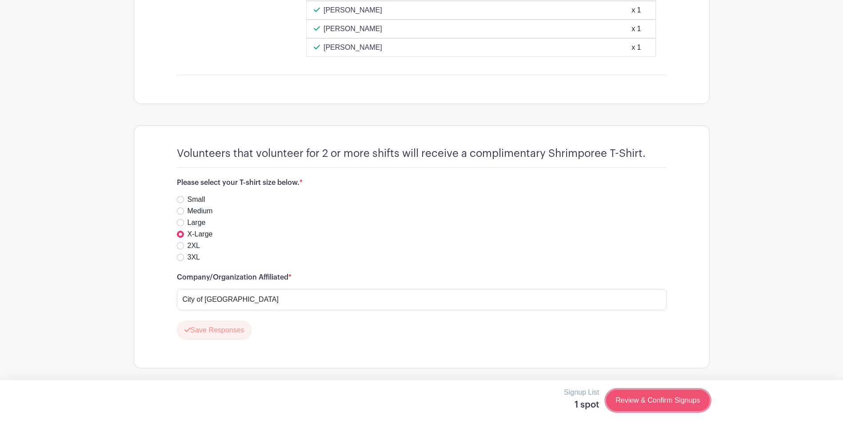
click at [669, 395] on link "Review & Confirm Signups" at bounding box center [657, 400] width 103 height 21
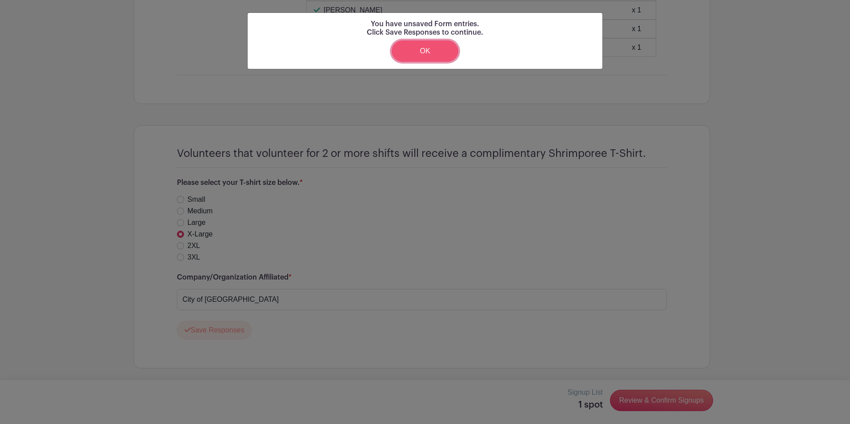
click at [428, 51] on link "OK" at bounding box center [425, 50] width 67 height 21
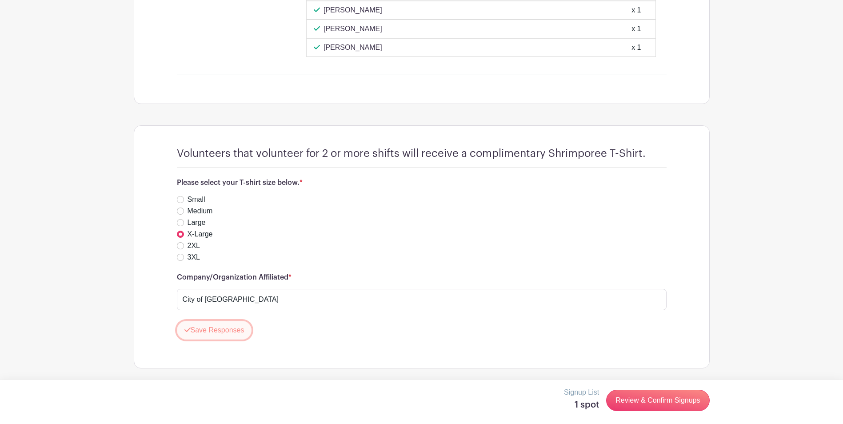
click at [220, 333] on button "Save Responses" at bounding box center [214, 330] width 75 height 19
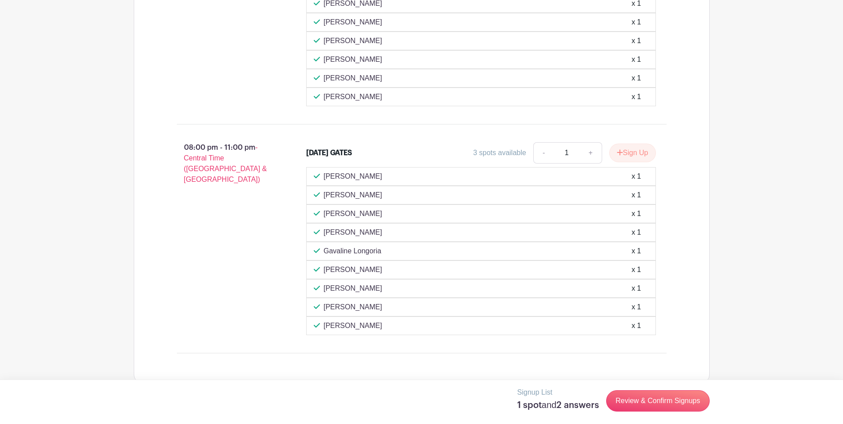
scroll to position [841, 0]
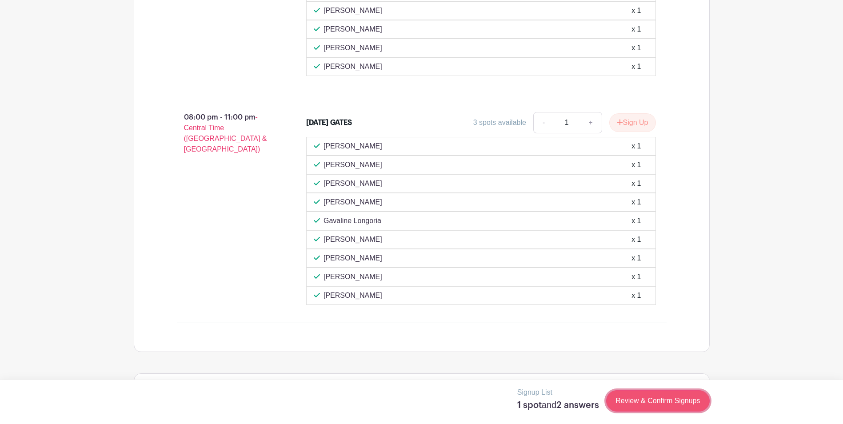
click at [645, 398] on link "Review & Confirm Signups" at bounding box center [657, 400] width 103 height 21
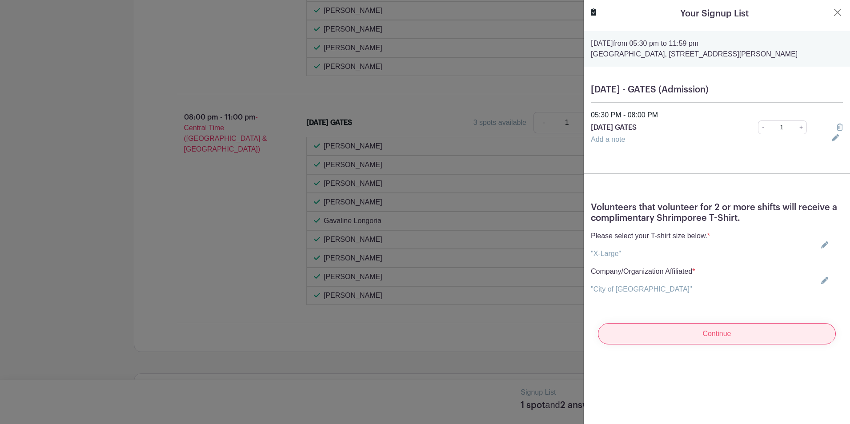
click at [715, 344] on input "Continue" at bounding box center [717, 333] width 238 height 21
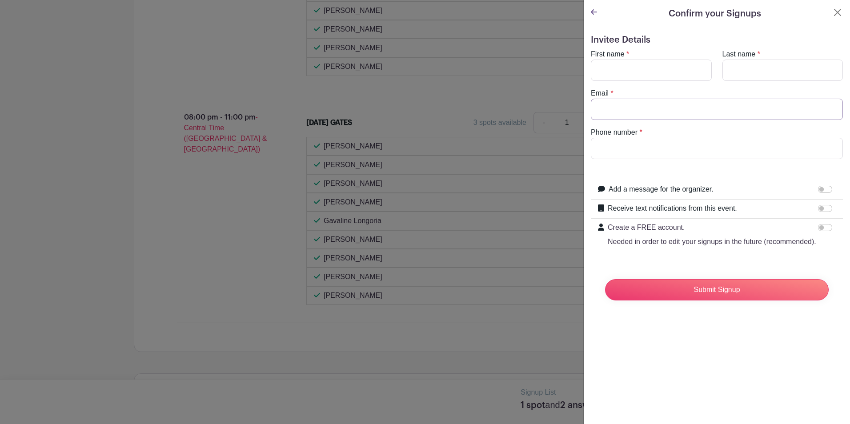
type input "[EMAIL_ADDRESS][DOMAIN_NAME]"
click at [625, 68] on input "First name" at bounding box center [651, 70] width 121 height 21
type input "Belinda"
type input "c"
type input "x"
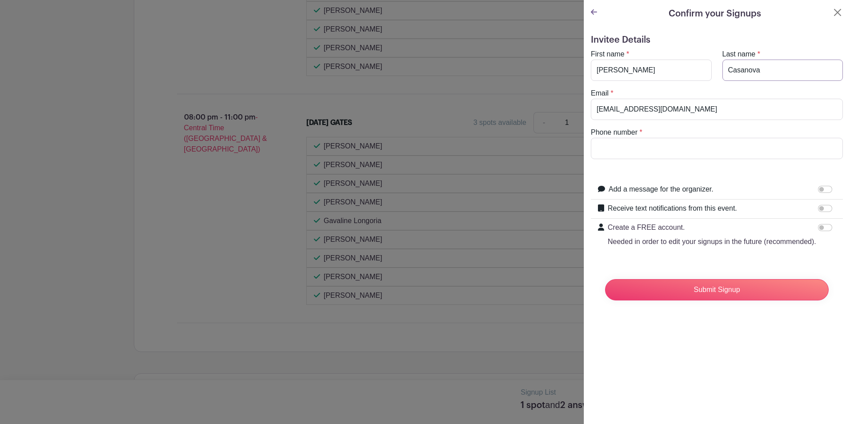
type input "Casanova"
drag, startPoint x: 699, startPoint y: 106, endPoint x: 569, endPoint y: 111, distance: 129.9
paste input "bcasanova@inglesidetx.gov"
type input "bcasanova@inglesidetx.gov"
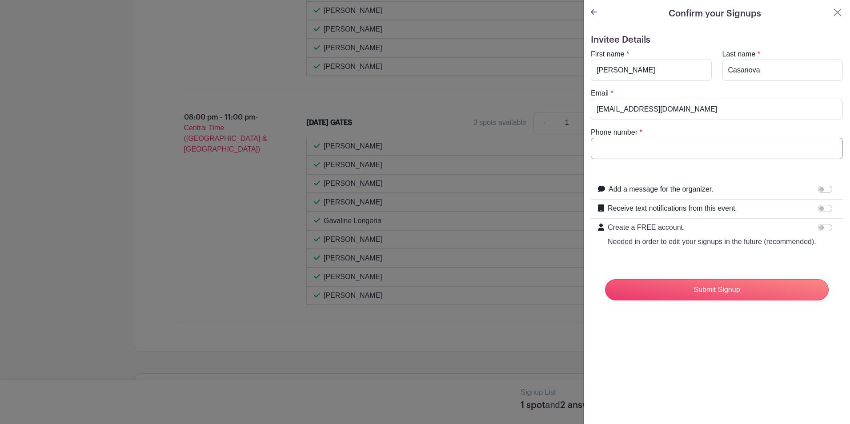
click at [636, 145] on input "Phone number" at bounding box center [717, 148] width 252 height 21
click at [636, 145] on input "210373" at bounding box center [717, 148] width 252 height 21
type input "2103733895"
click at [823, 192] on input "Add a message for the organizer." at bounding box center [825, 189] width 14 height 7
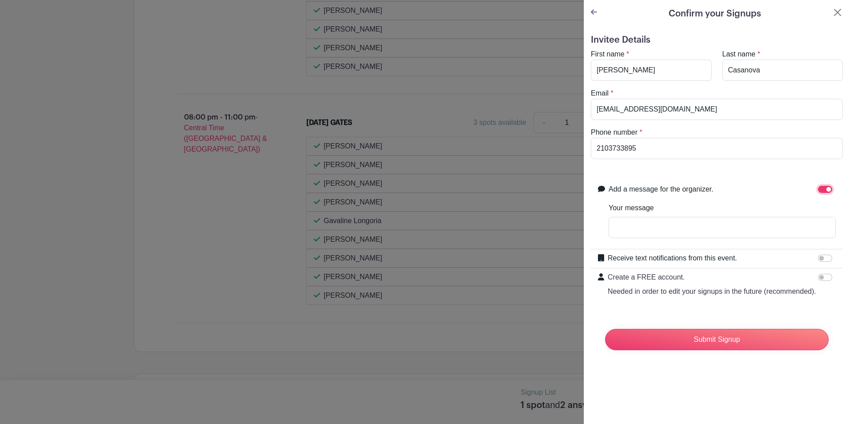
click at [818, 188] on input "Add a message for the organizer." at bounding box center [825, 189] width 14 height 7
checkbox input "false"
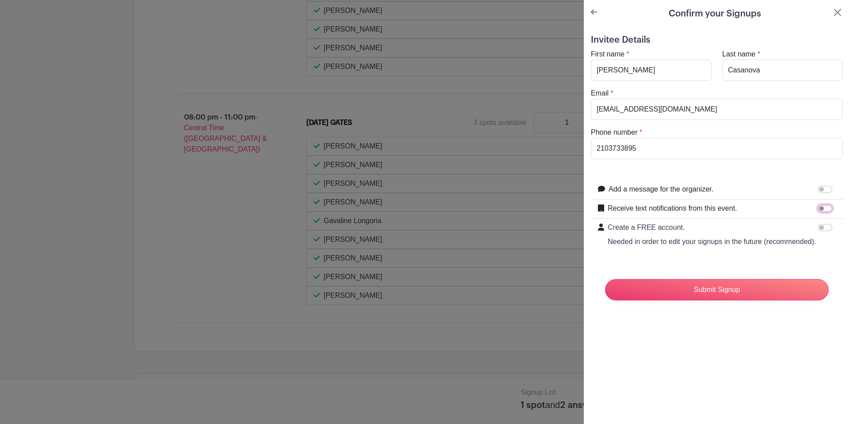
click at [818, 208] on input "Receive text notifications from this event." at bounding box center [825, 208] width 14 height 7
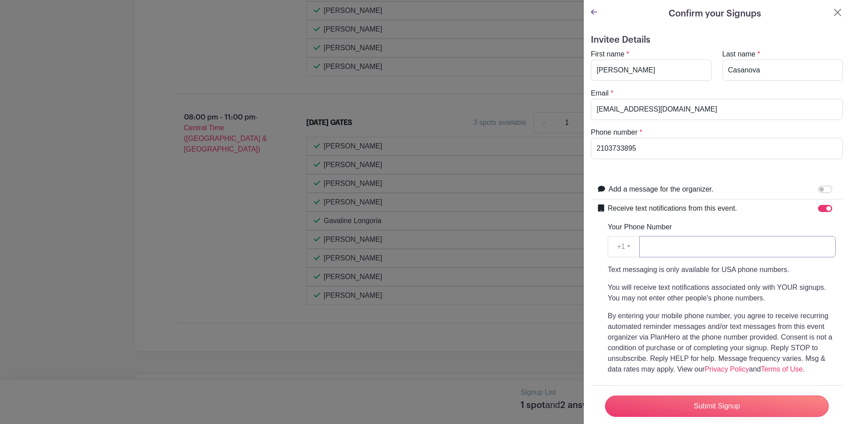
click at [660, 247] on input "Your Phone Number" at bounding box center [737, 246] width 196 height 21
click at [818, 212] on input "Receive text notifications from this event." at bounding box center [825, 208] width 14 height 7
checkbox input "false"
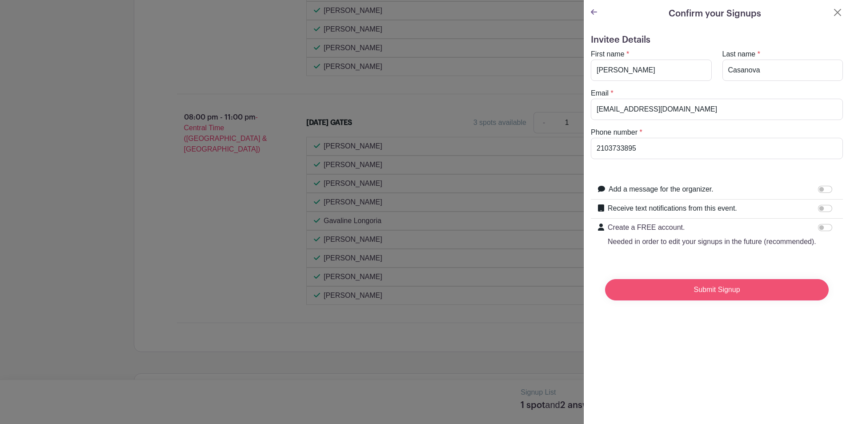
click at [676, 300] on input "Submit Signup" at bounding box center [717, 289] width 224 height 21
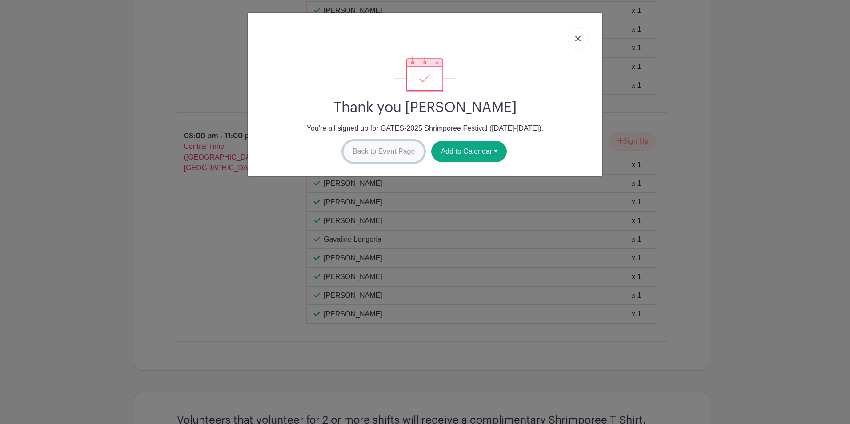
click at [402, 156] on link "Back to Event Page" at bounding box center [383, 151] width 81 height 21
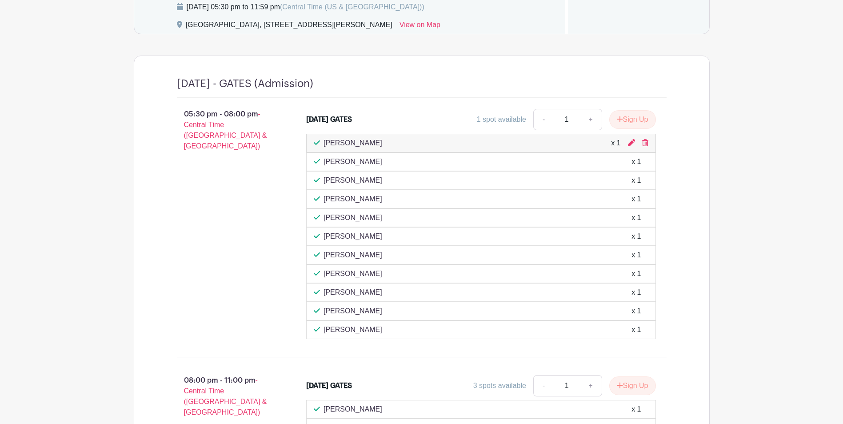
scroll to position [575, 0]
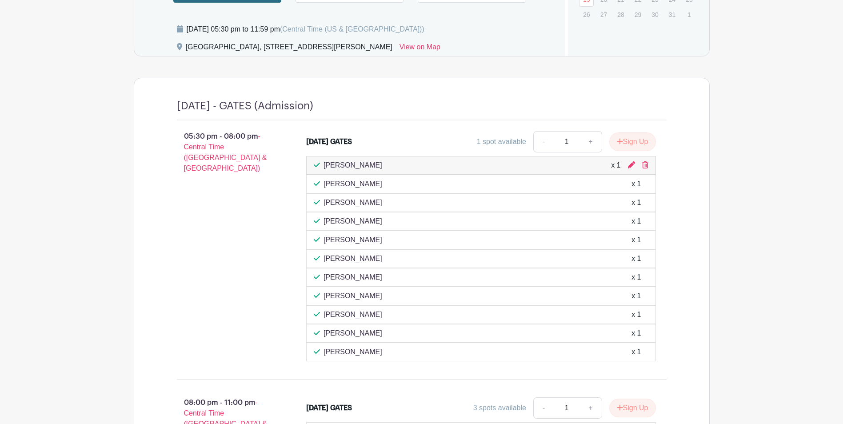
click at [627, 166] on div "Belinda Casanova x 1" at bounding box center [481, 165] width 335 height 11
click at [631, 166] on icon at bounding box center [631, 164] width 7 height 7
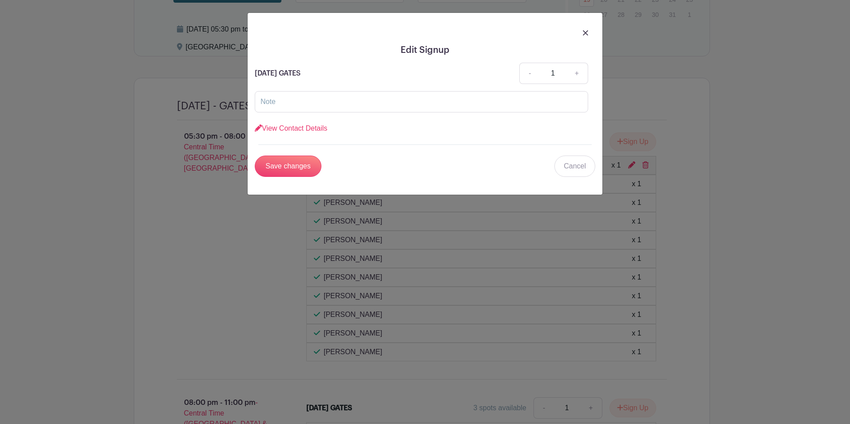
click at [582, 33] on div at bounding box center [425, 32] width 340 height 25
click at [588, 33] on img at bounding box center [585, 32] width 5 height 5
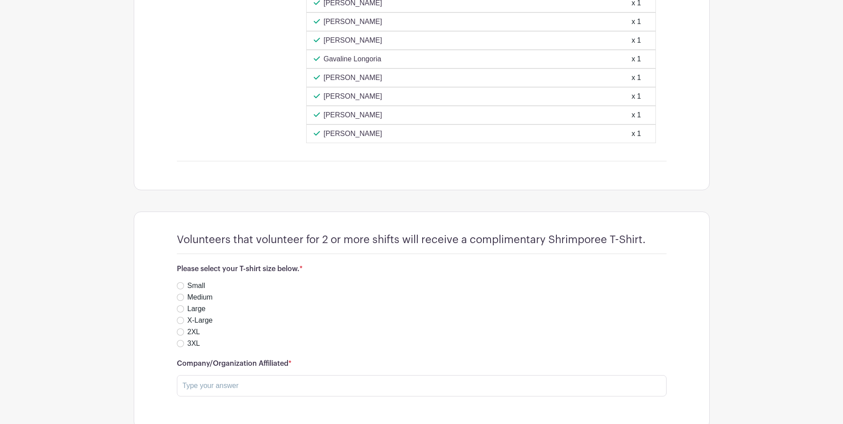
scroll to position [1082, 0]
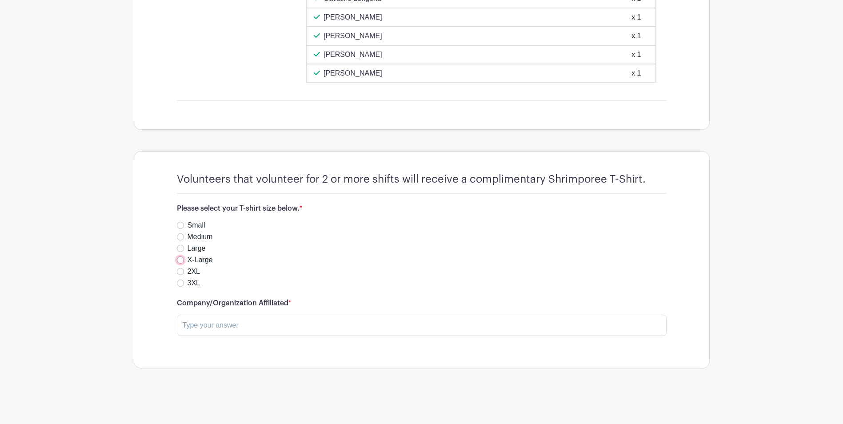
click at [179, 259] on input "X-Large" at bounding box center [180, 259] width 7 height 7
radio input "true"
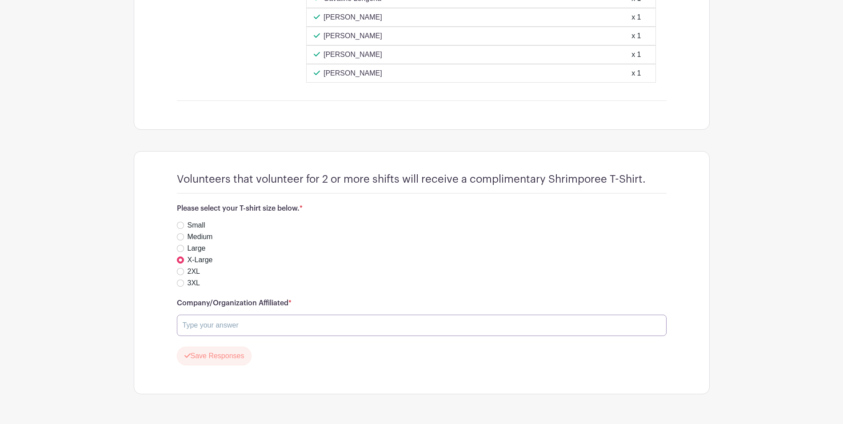
click at [215, 326] on input "text" at bounding box center [422, 325] width 490 height 21
type input "City of Ingleside Library"
click at [218, 359] on button "Save Responses" at bounding box center [214, 356] width 75 height 19
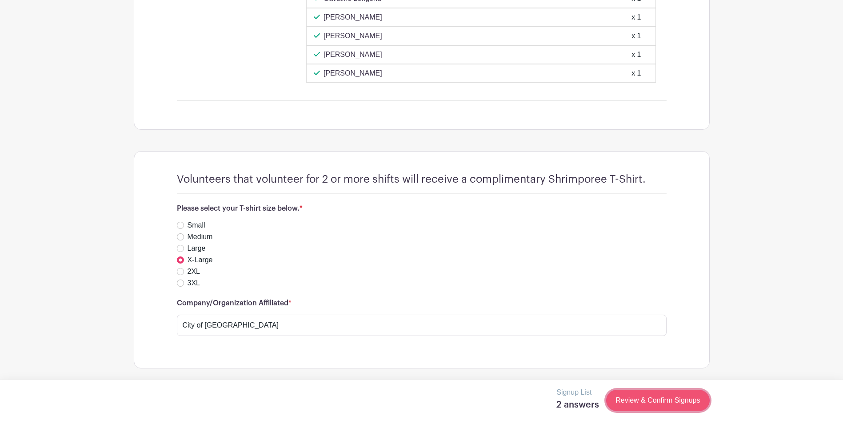
click at [660, 405] on link "Review & Confirm Signups" at bounding box center [657, 400] width 103 height 21
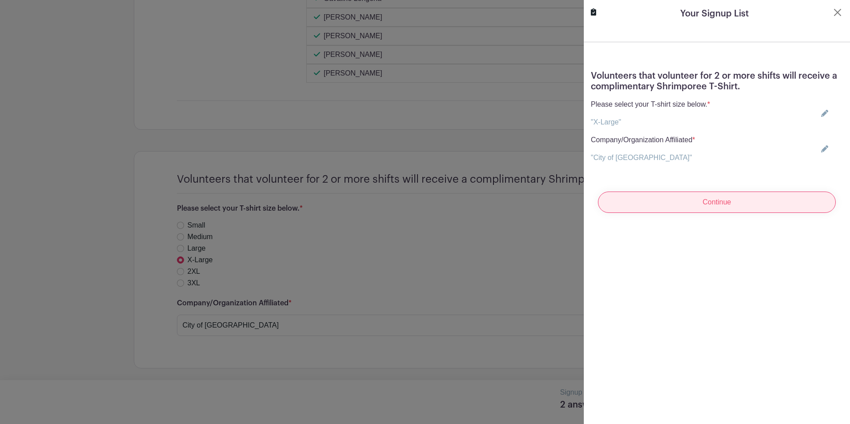
click at [656, 209] on input "Continue" at bounding box center [717, 202] width 238 height 21
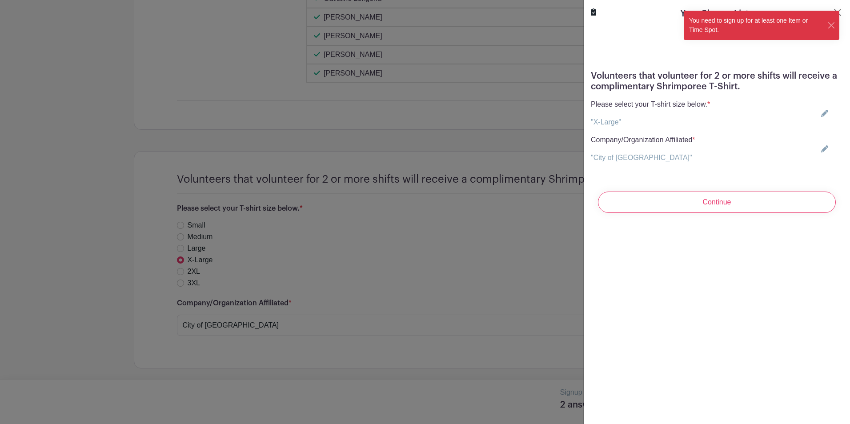
click at [726, 184] on form "Volunteers that volunteer for 2 or more shifts will receive a complimentary Shr…" at bounding box center [717, 131] width 266 height 178
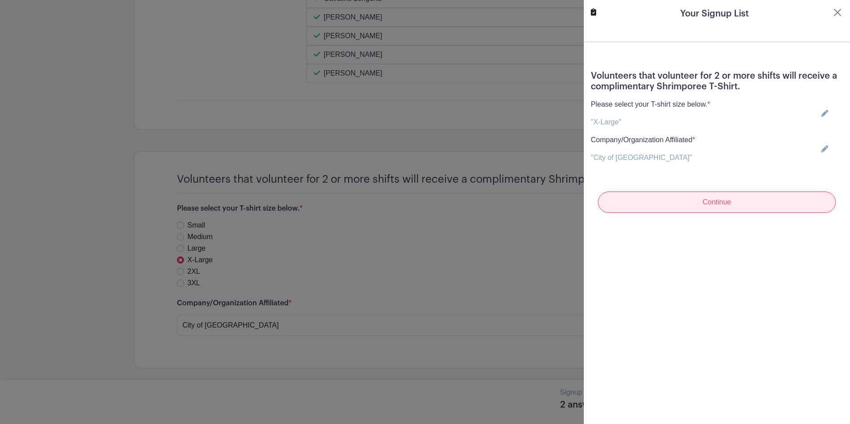
click at [726, 203] on input "Continue" at bounding box center [717, 202] width 238 height 21
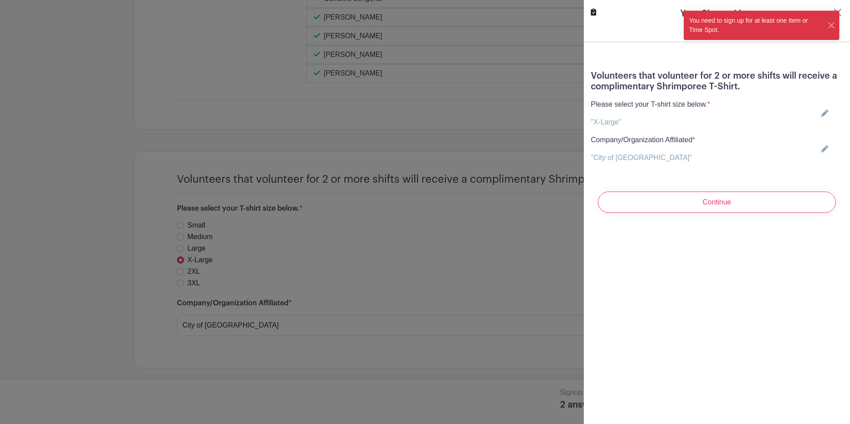
click at [826, 22] on div "You need to sign up for at least one Item or Time Spot." at bounding box center [756, 25] width 144 height 29
click at [835, 24] on button "Close" at bounding box center [831, 25] width 8 height 9
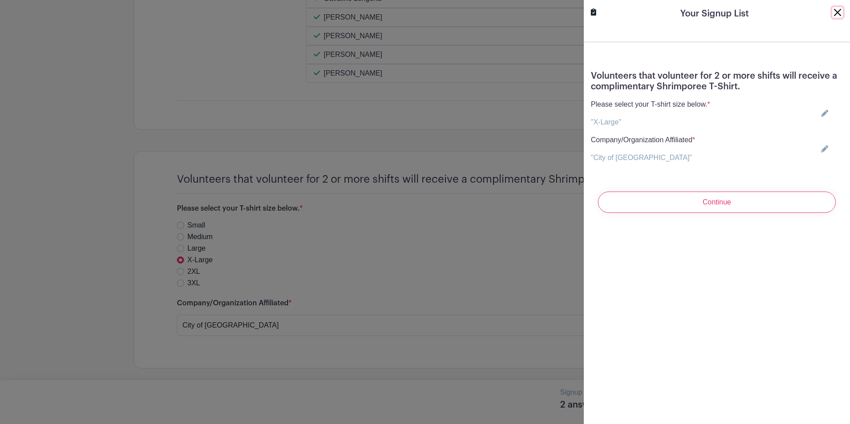
click at [833, 14] on button "Close" at bounding box center [837, 12] width 11 height 11
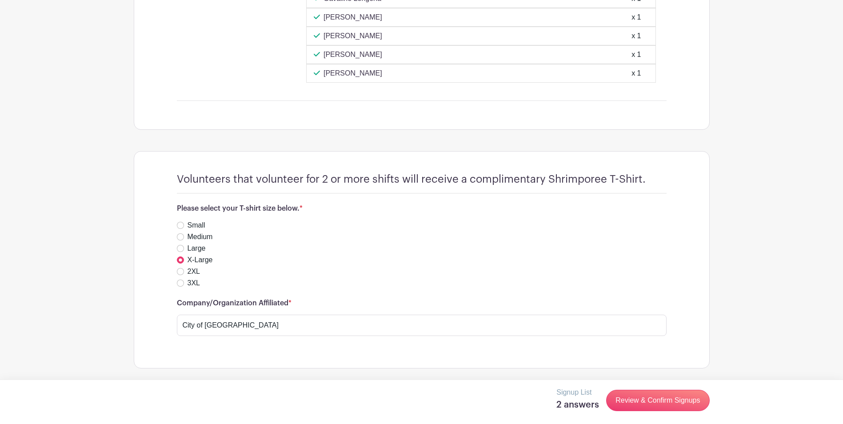
scroll to position [904, 0]
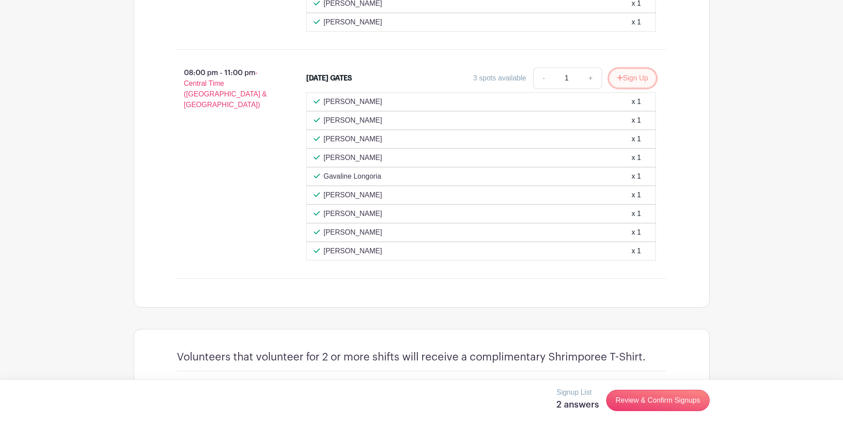
click at [630, 78] on button "Sign Up" at bounding box center [632, 78] width 47 height 19
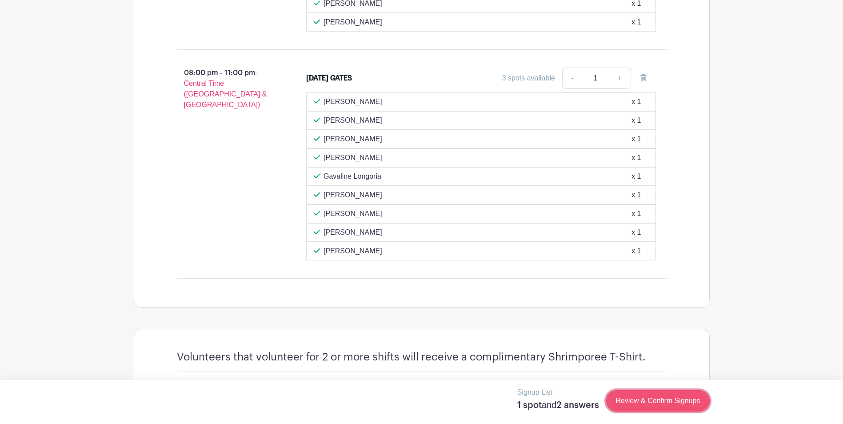
click at [636, 405] on link "Review & Confirm Signups" at bounding box center [657, 400] width 103 height 21
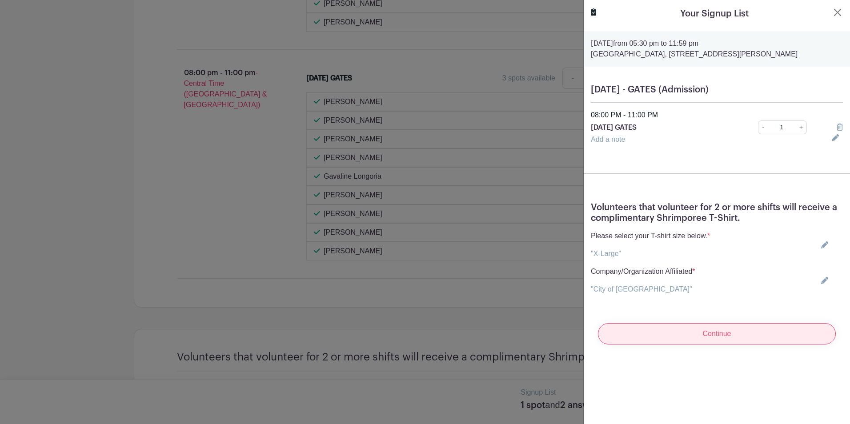
click at [679, 344] on input "Continue" at bounding box center [717, 333] width 238 height 21
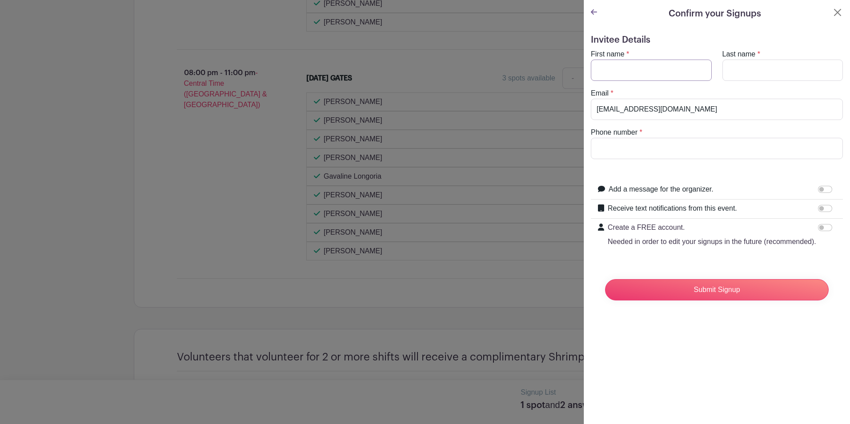
click at [647, 67] on input "First name" at bounding box center [651, 70] width 121 height 21
type input "Belinda"
type input "Casanova"
type input "2103733895"
drag, startPoint x: 683, startPoint y: 104, endPoint x: 688, endPoint y: 105, distance: 5.5
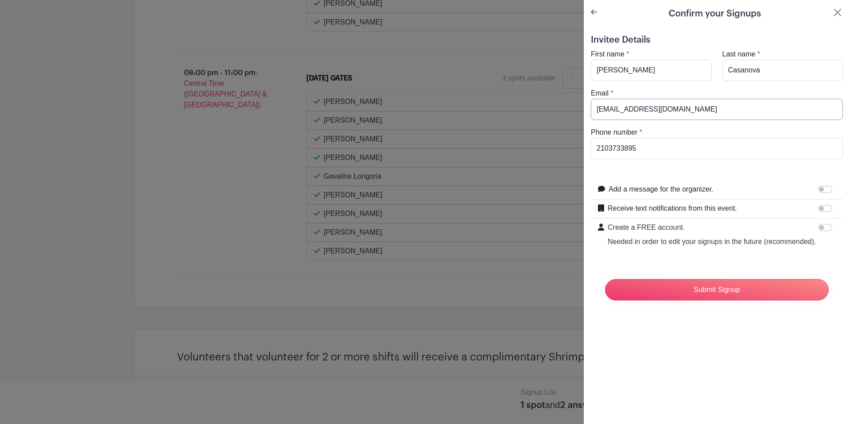
click at [683, 104] on input "[EMAIL_ADDRESS][DOMAIN_NAME]" at bounding box center [717, 109] width 252 height 21
drag, startPoint x: 700, startPoint y: 111, endPoint x: 507, endPoint y: 107, distance: 193.4
type input "bcasanova@inglesidetx.gov"
click at [688, 300] on input "Submit Signup" at bounding box center [717, 289] width 224 height 21
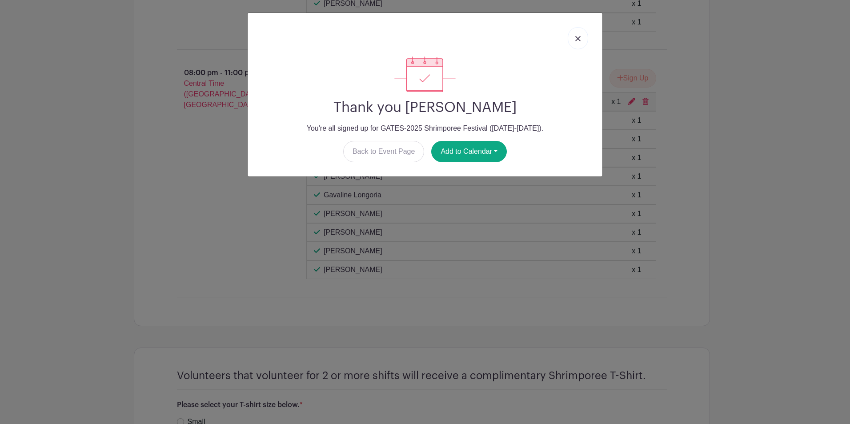
click at [583, 38] on link at bounding box center [578, 38] width 20 height 22
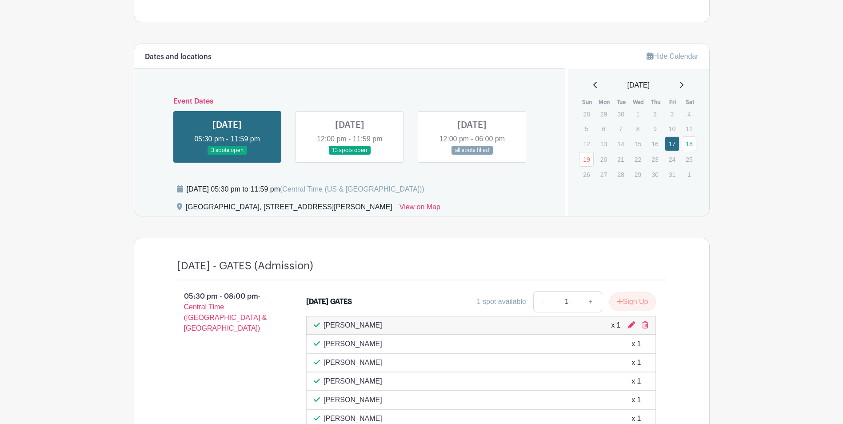
scroll to position [371, 0]
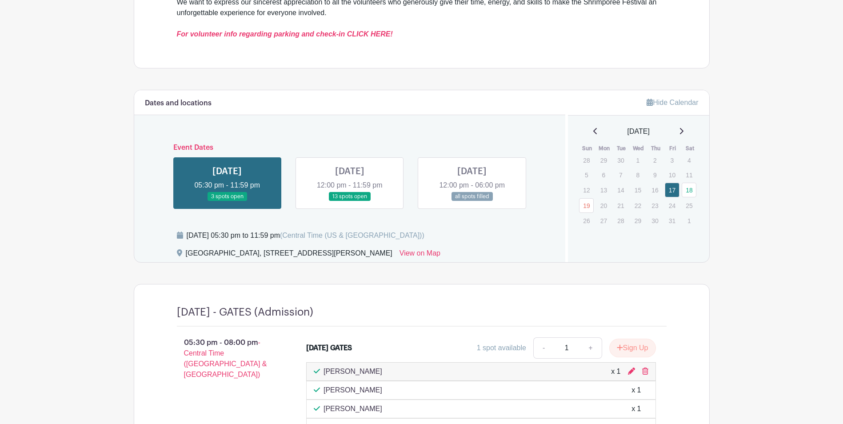
click at [350, 201] on link at bounding box center [350, 201] width 0 height 0
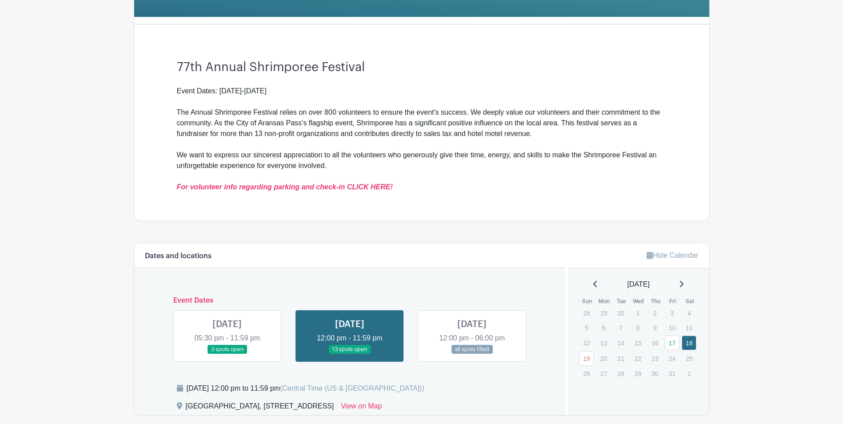
scroll to position [368, 0]
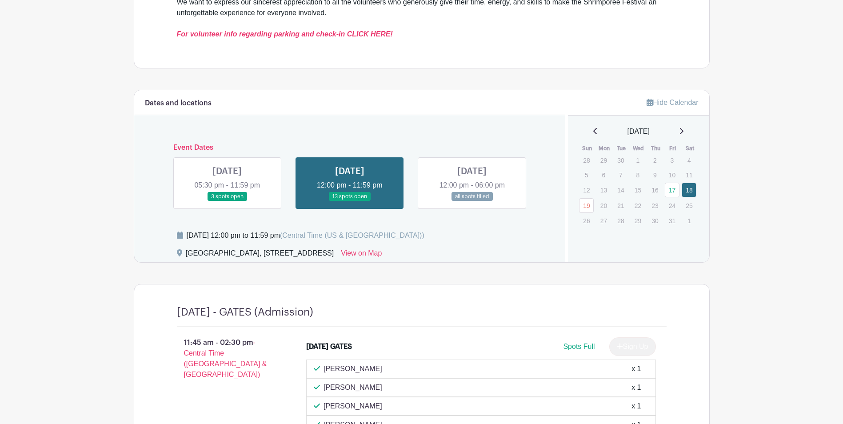
click at [227, 201] on link at bounding box center [227, 201] width 0 height 0
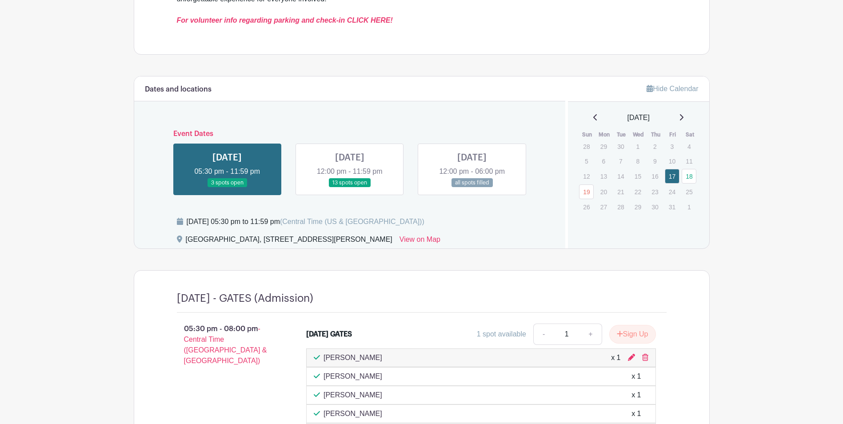
scroll to position [368, 0]
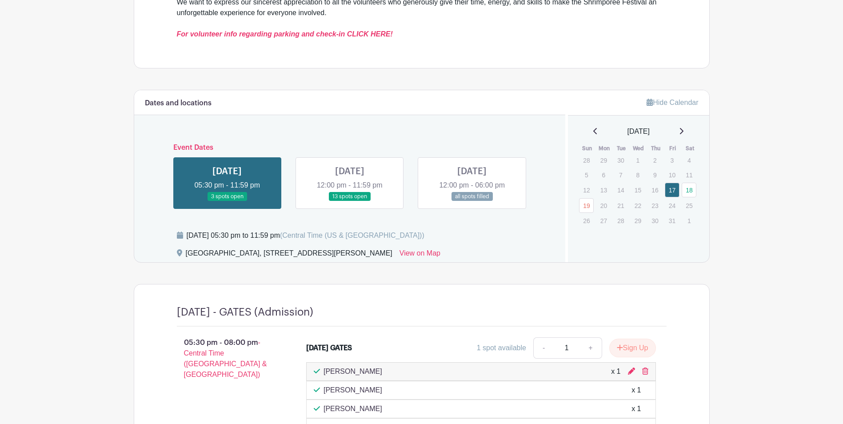
click at [350, 201] on link at bounding box center [350, 201] width 0 height 0
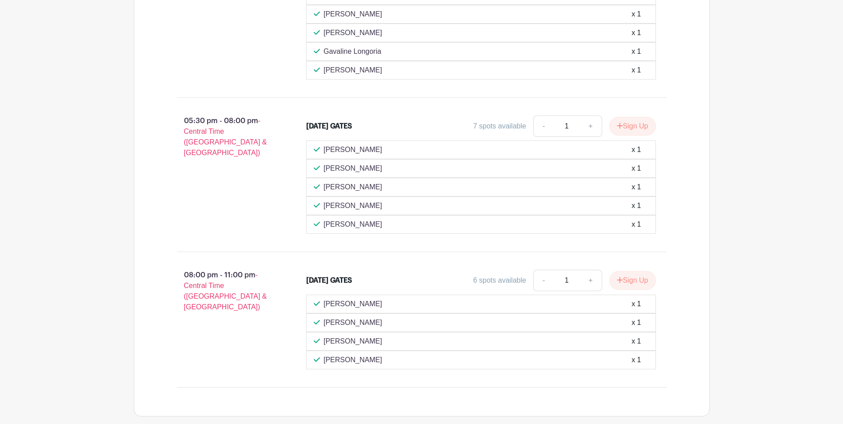
scroll to position [1035, 0]
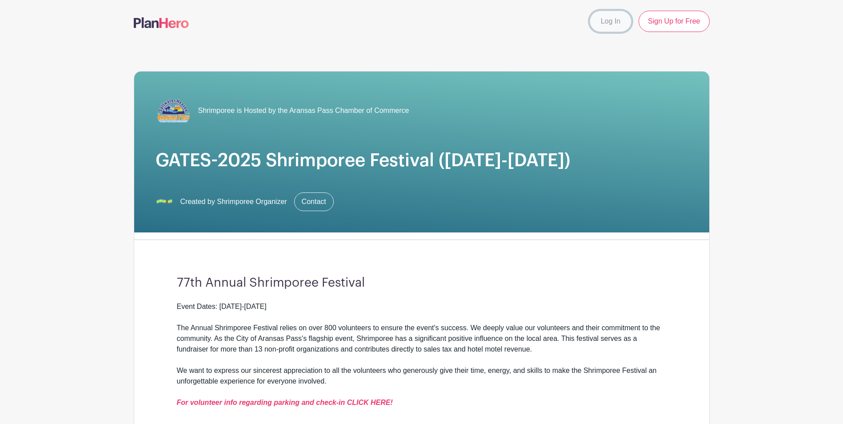
click at [616, 24] on link "Log In" at bounding box center [611, 21] width 42 height 21
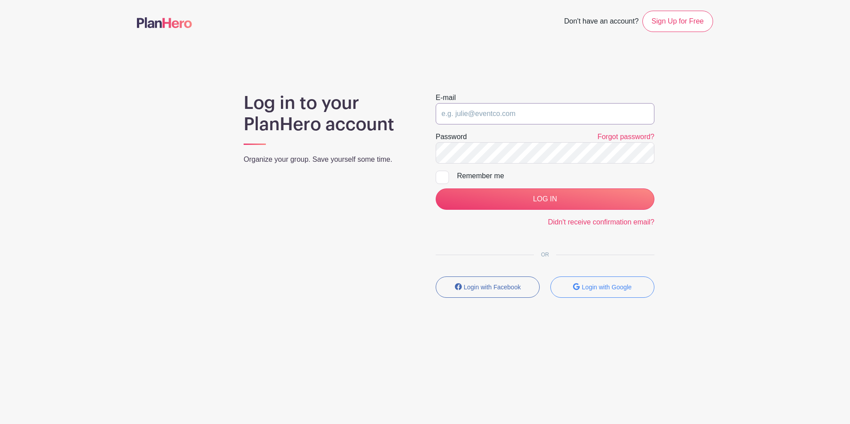
type input "[EMAIL_ADDRESS][DOMAIN_NAME]"
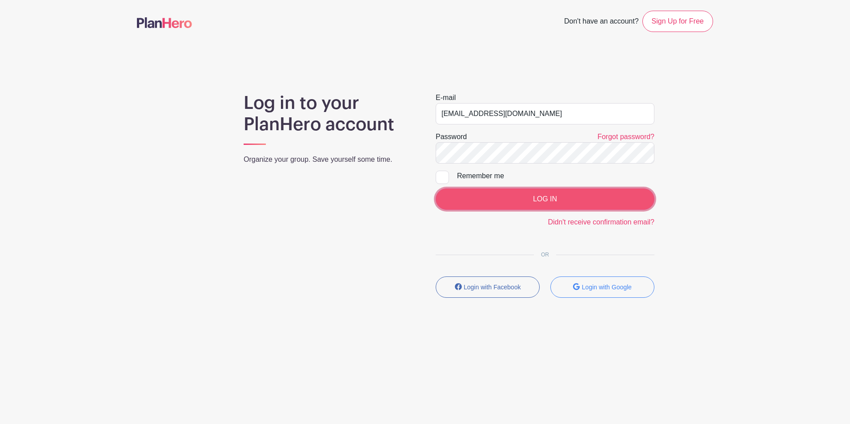
click at [554, 204] on input "LOG IN" at bounding box center [545, 198] width 219 height 21
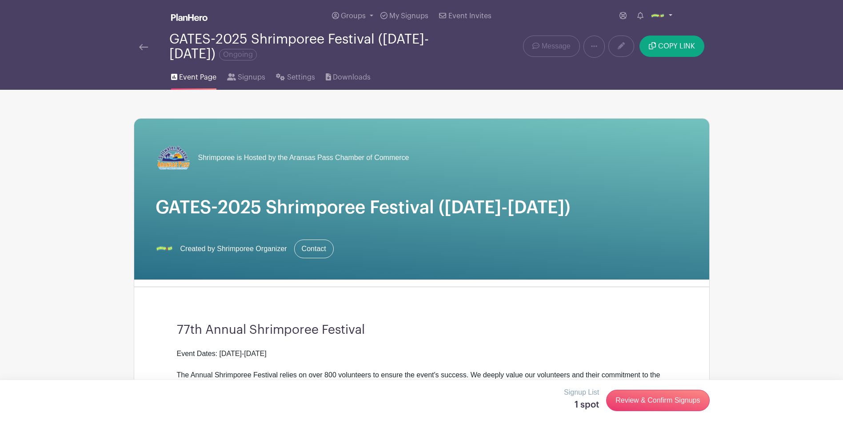
click at [661, 13] on img at bounding box center [658, 16] width 14 height 14
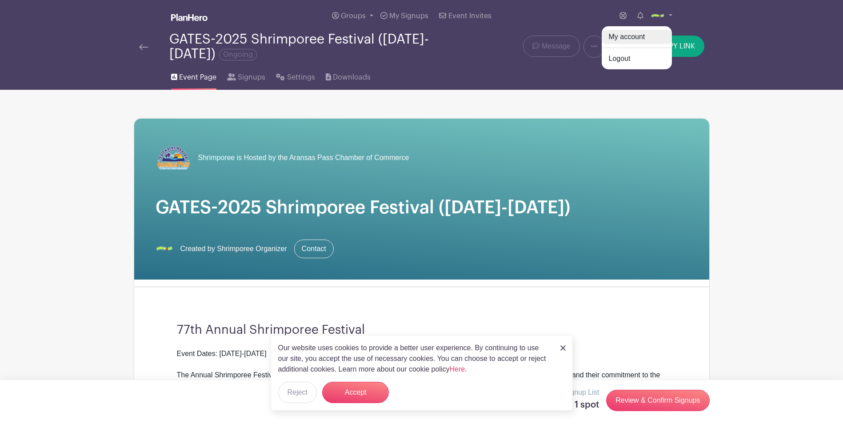
click at [624, 41] on link "My account" at bounding box center [637, 37] width 70 height 14
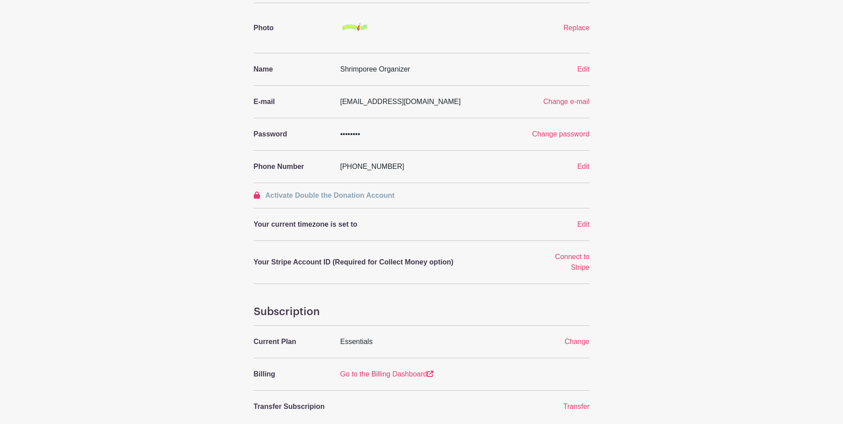
scroll to position [178, 0]
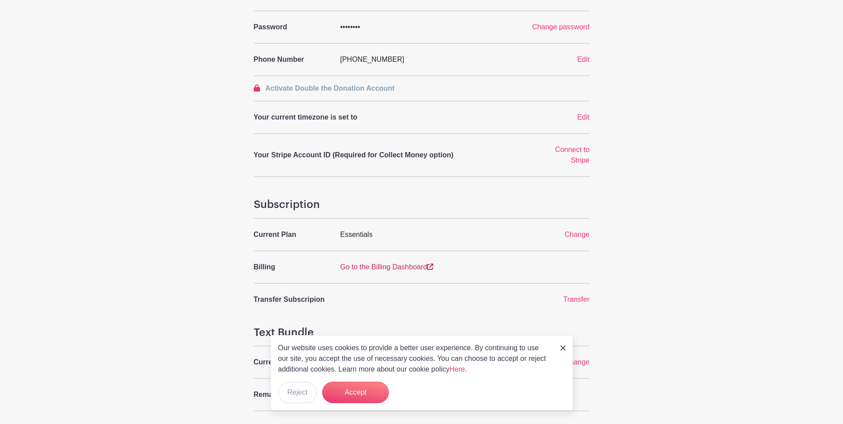
click at [365, 266] on link "Go to the Billing Dashboard" at bounding box center [386, 267] width 93 height 8
